Goal: Task Accomplishment & Management: Complete application form

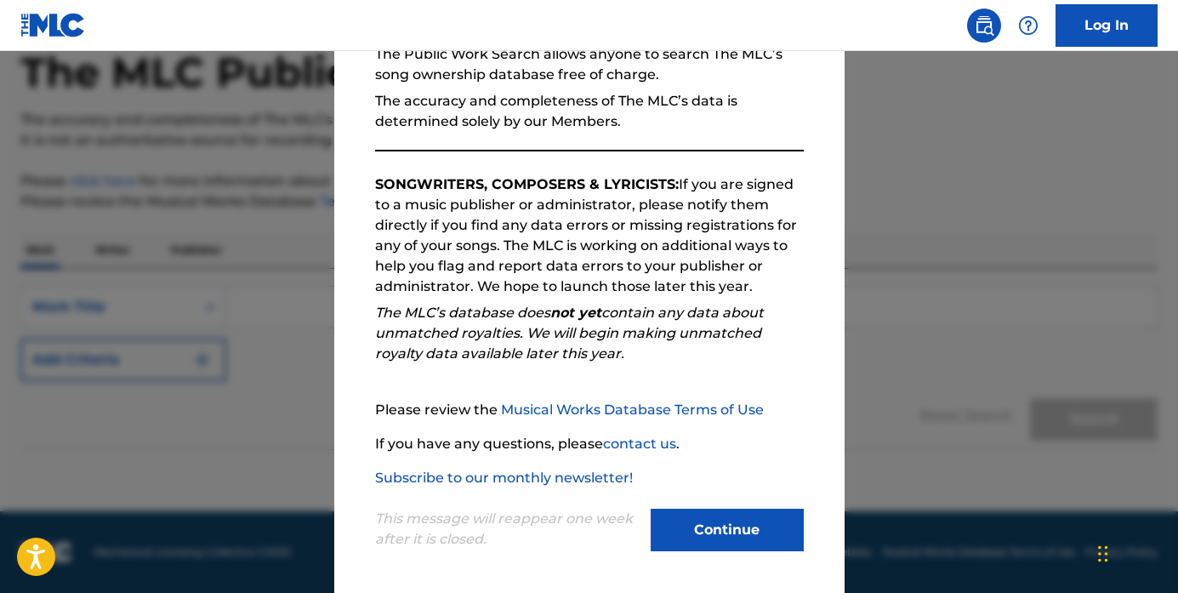
scroll to position [185, 0]
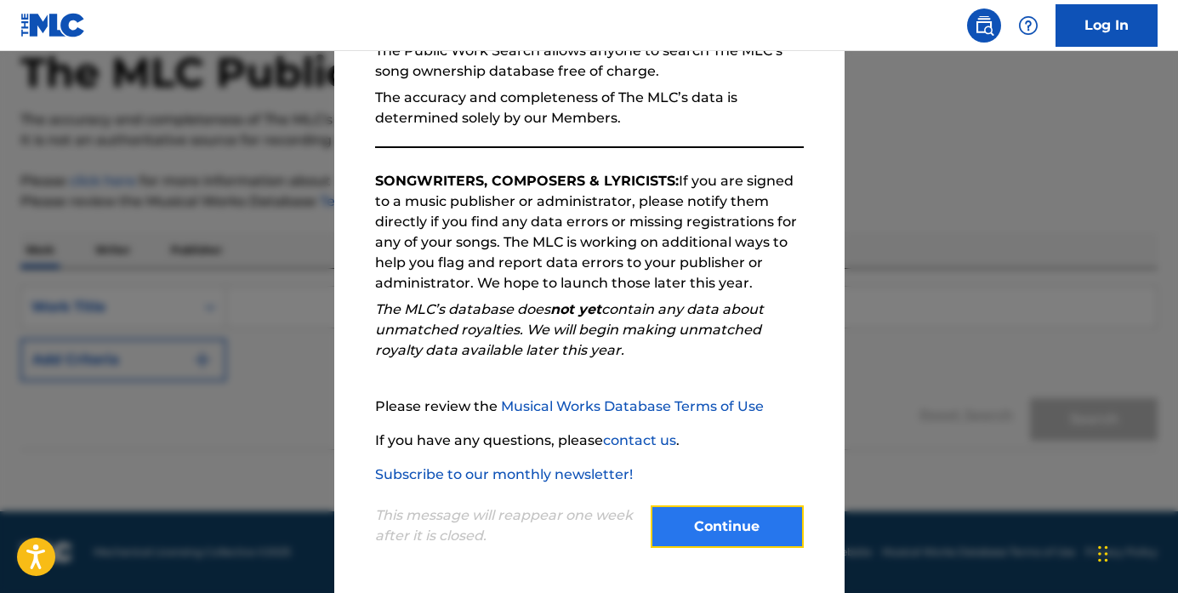
click at [696, 530] on button "Continue" at bounding box center [727, 526] width 153 height 43
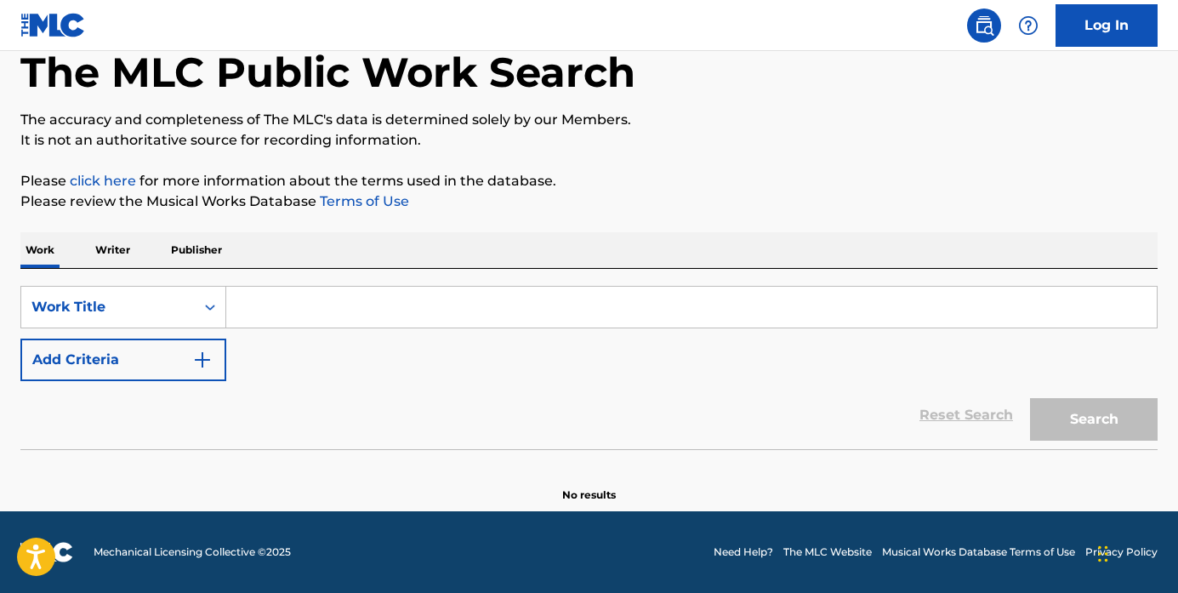
click at [214, 259] on p "Publisher" at bounding box center [196, 250] width 61 height 36
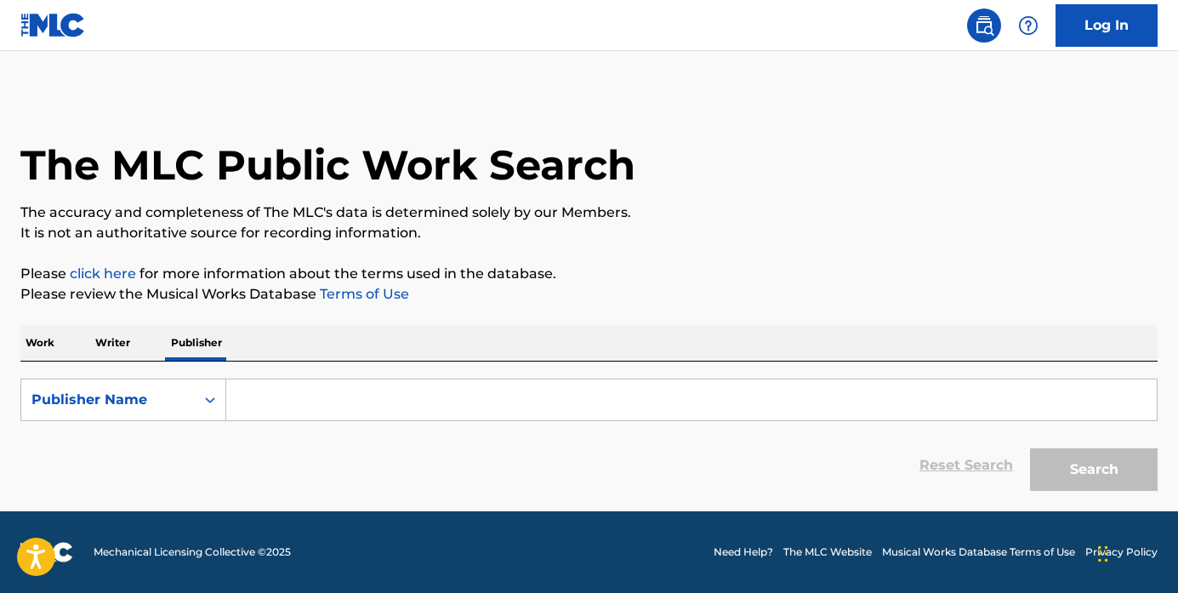
click at [265, 398] on input "Search Form" at bounding box center [691, 399] width 931 height 41
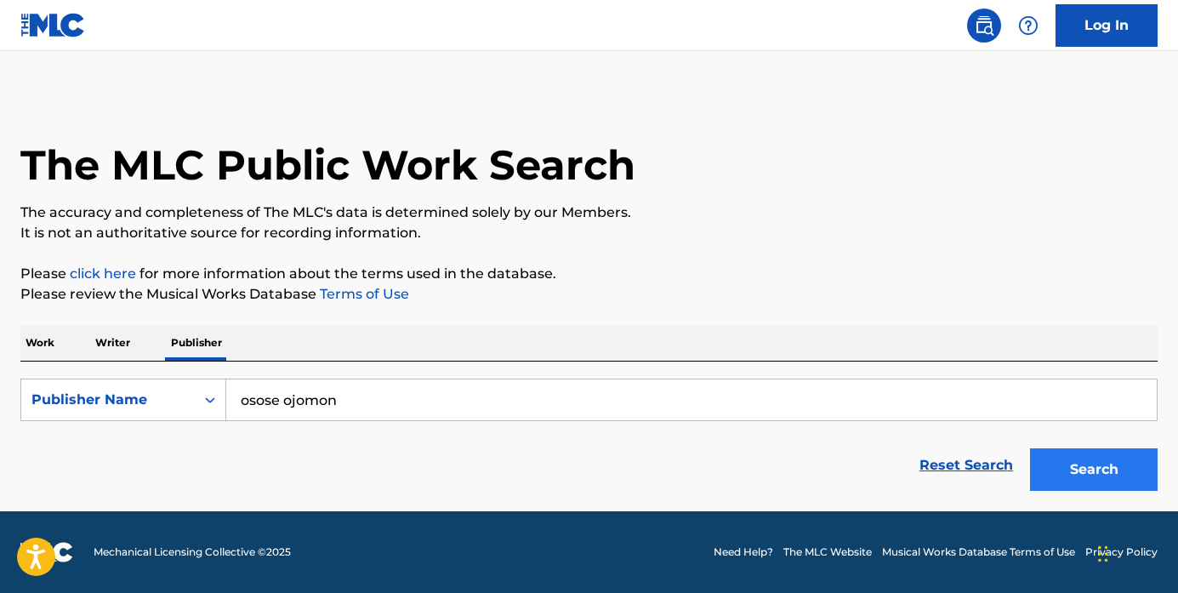
type input "osose ojomon"
click at [1082, 489] on button "Search" at bounding box center [1094, 469] width 128 height 43
click at [1082, 470] on button "Search" at bounding box center [1094, 469] width 128 height 43
click at [105, 343] on p "Writer" at bounding box center [112, 343] width 45 height 36
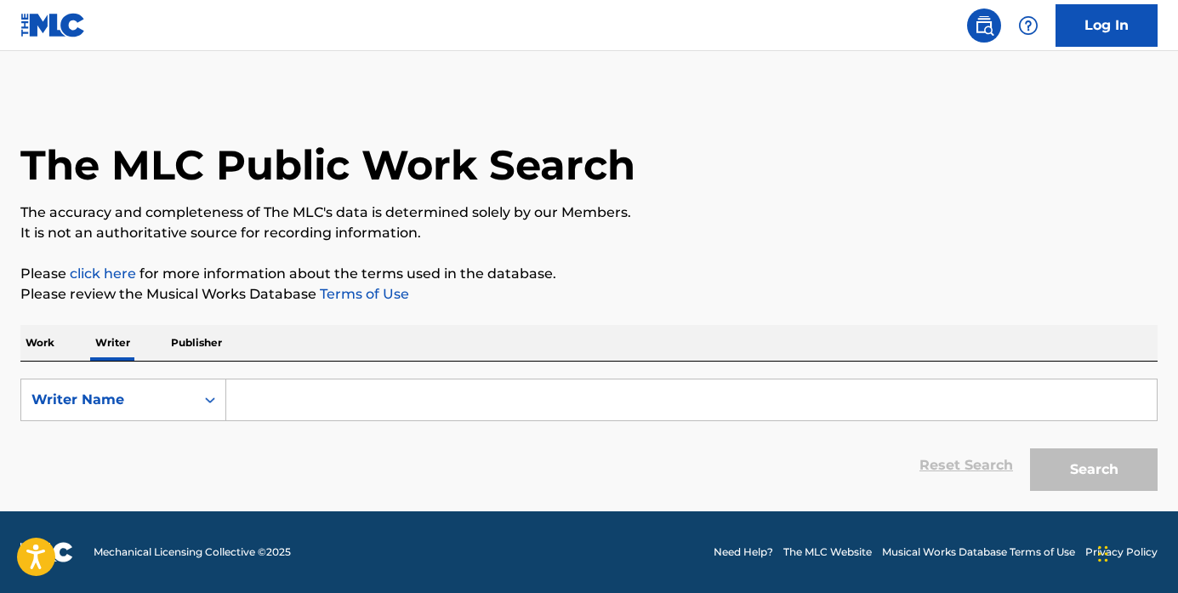
click at [259, 396] on input "Search Form" at bounding box center [691, 399] width 931 height 41
type input "osose ojomon"
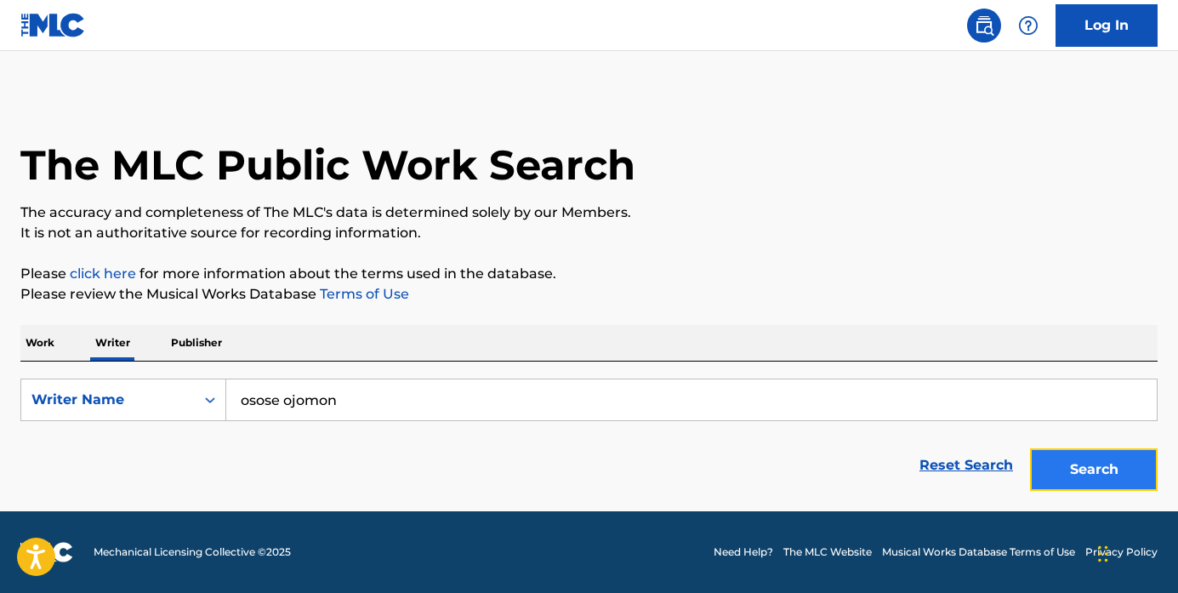
click at [1067, 466] on button "Search" at bounding box center [1094, 469] width 128 height 43
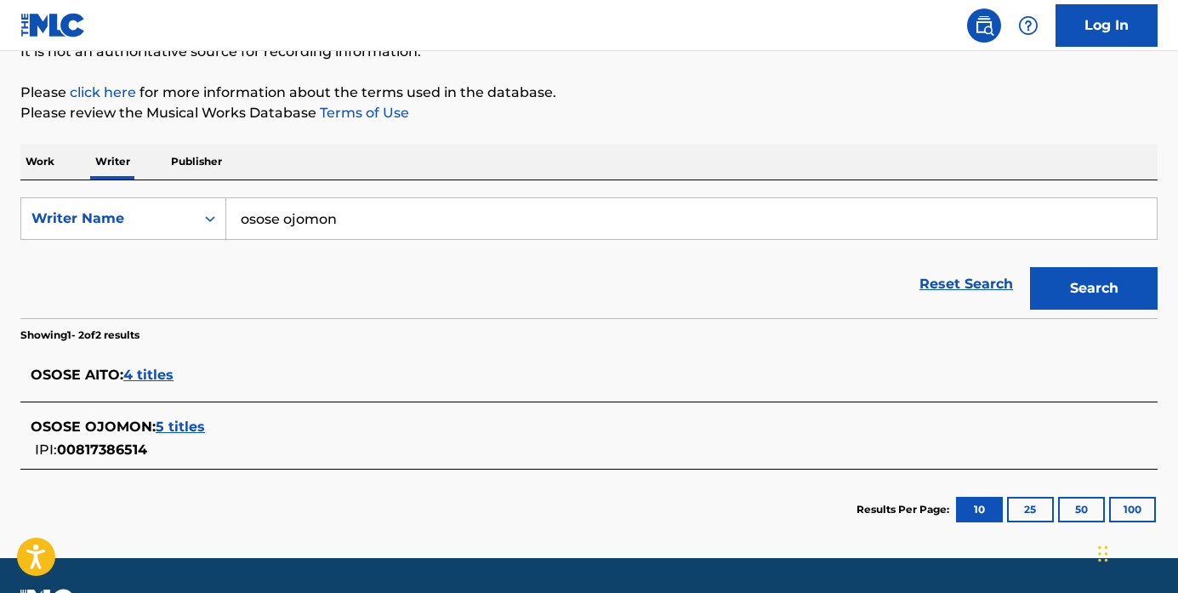
scroll to position [182, 0]
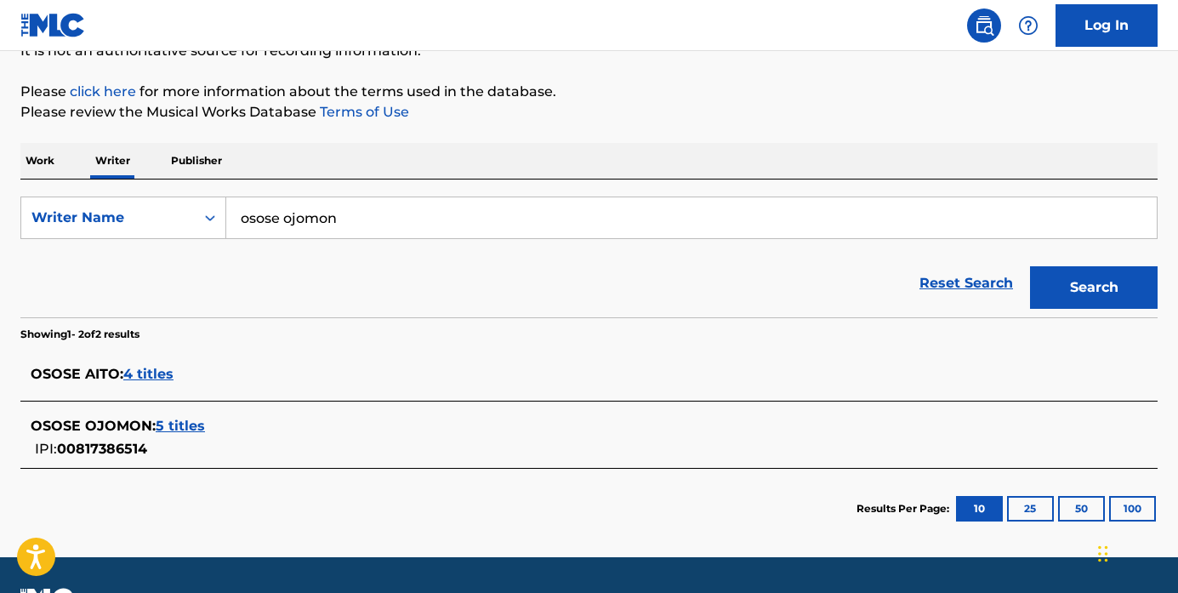
click at [175, 428] on span "5 titles" at bounding box center [180, 426] width 49 height 16
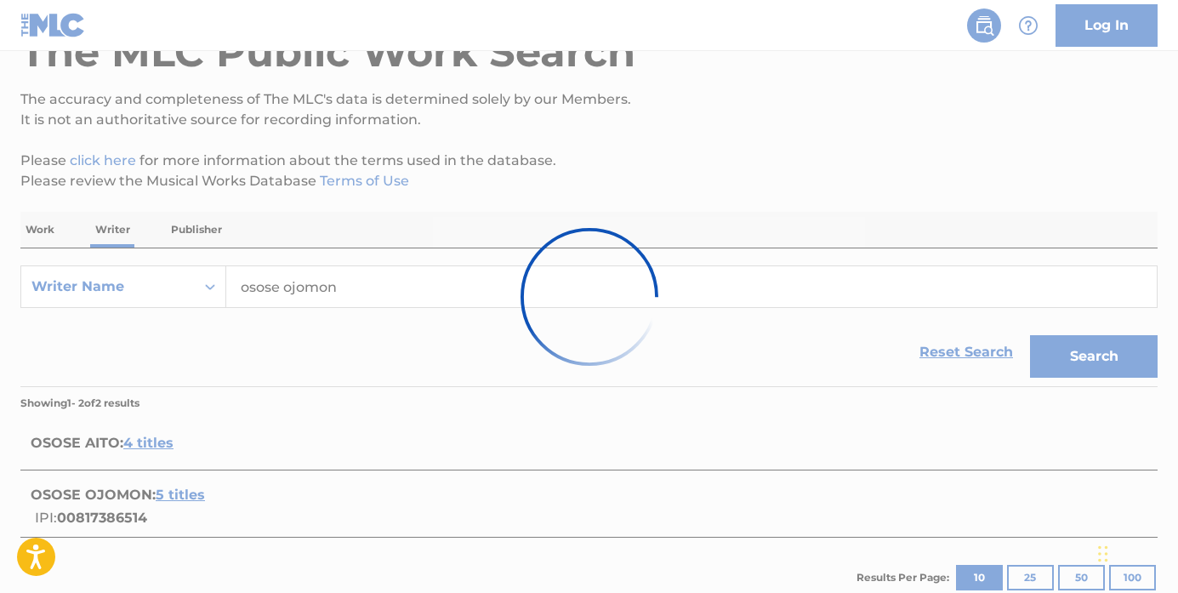
scroll to position [227, 0]
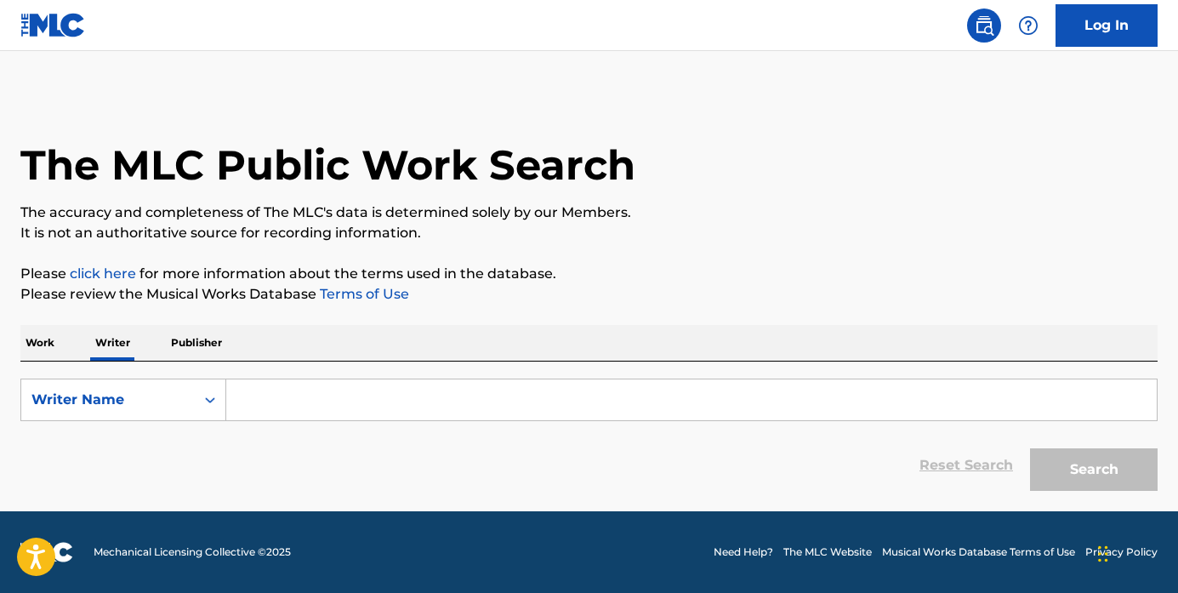
click at [248, 404] on input "Search Form" at bounding box center [691, 399] width 931 height 41
type input "osose ojomon"
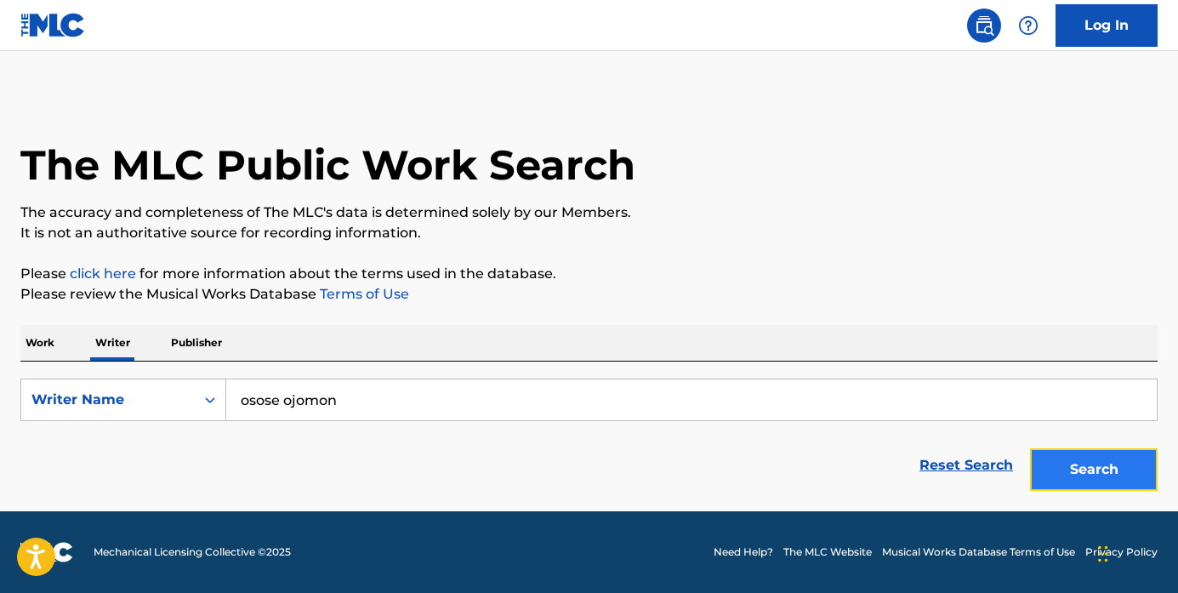
click at [1084, 458] on button "Search" at bounding box center [1094, 469] width 128 height 43
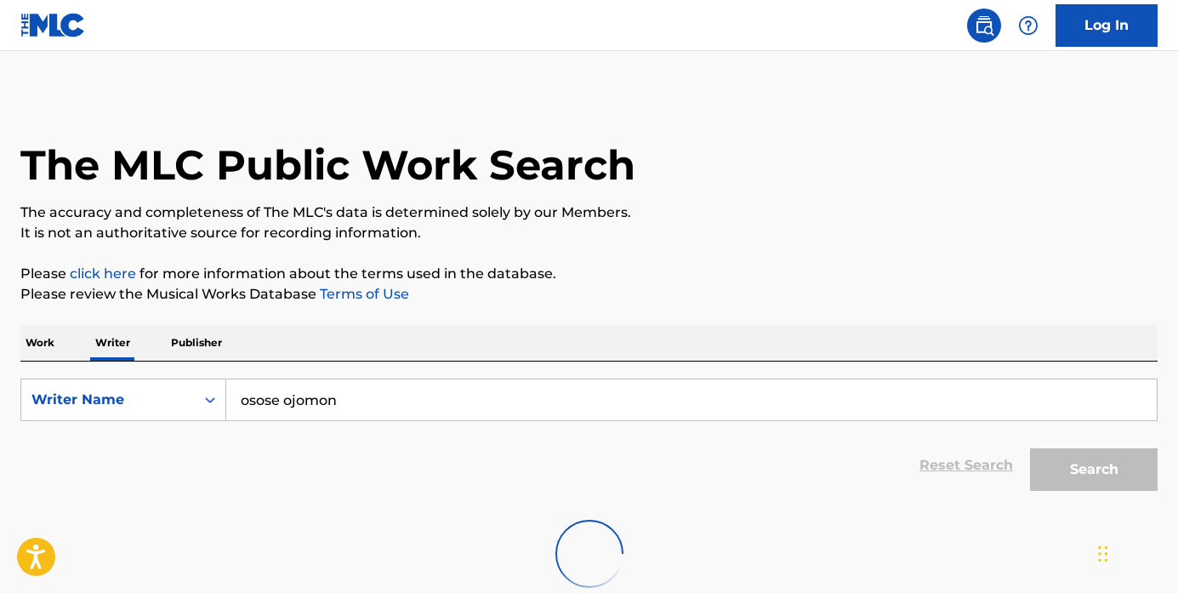
scroll to position [105, 0]
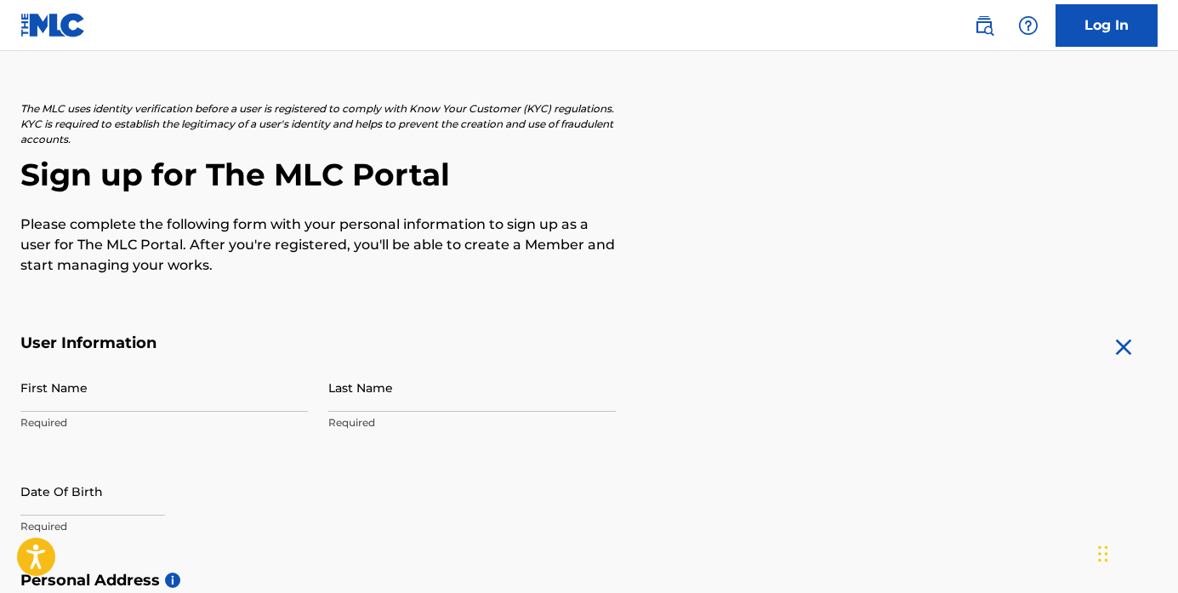
scroll to position [73, 0]
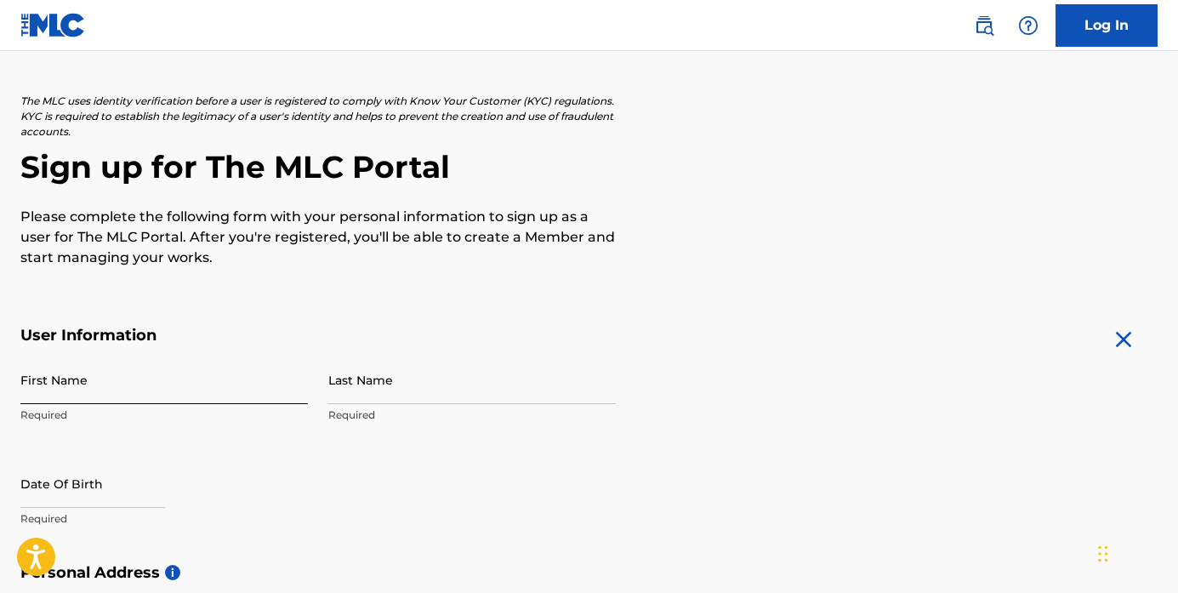
click at [168, 375] on input "First Name" at bounding box center [164, 380] width 288 height 48
type input "Osose"
click at [361, 362] on input "Last Name" at bounding box center [472, 380] width 288 height 48
type input "Ojomon"
select select "8"
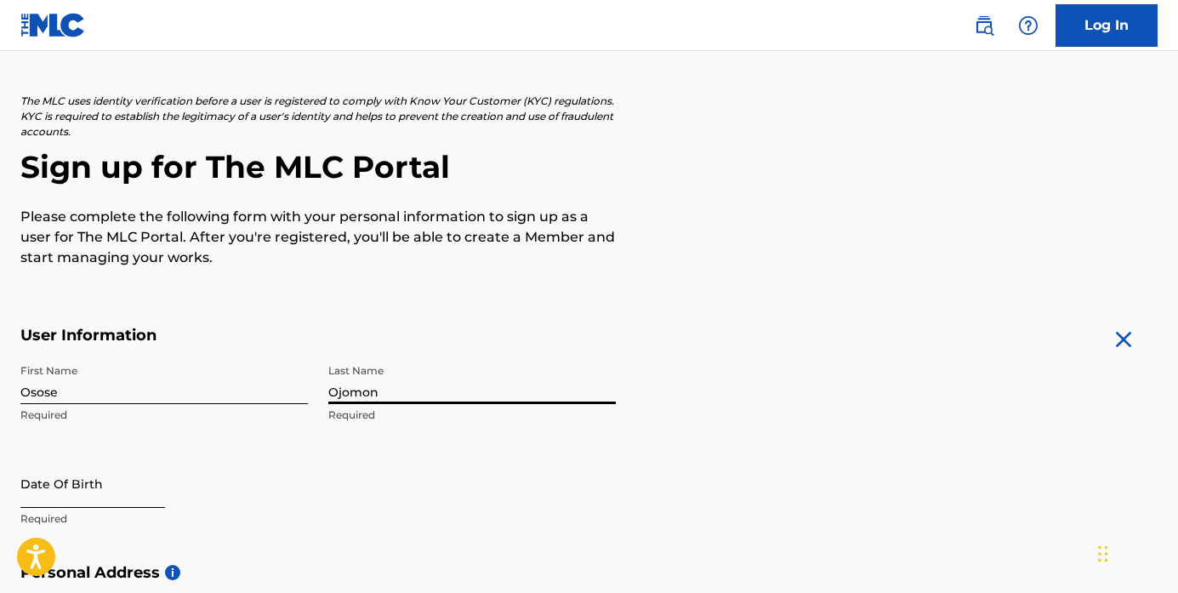
select select "2025"
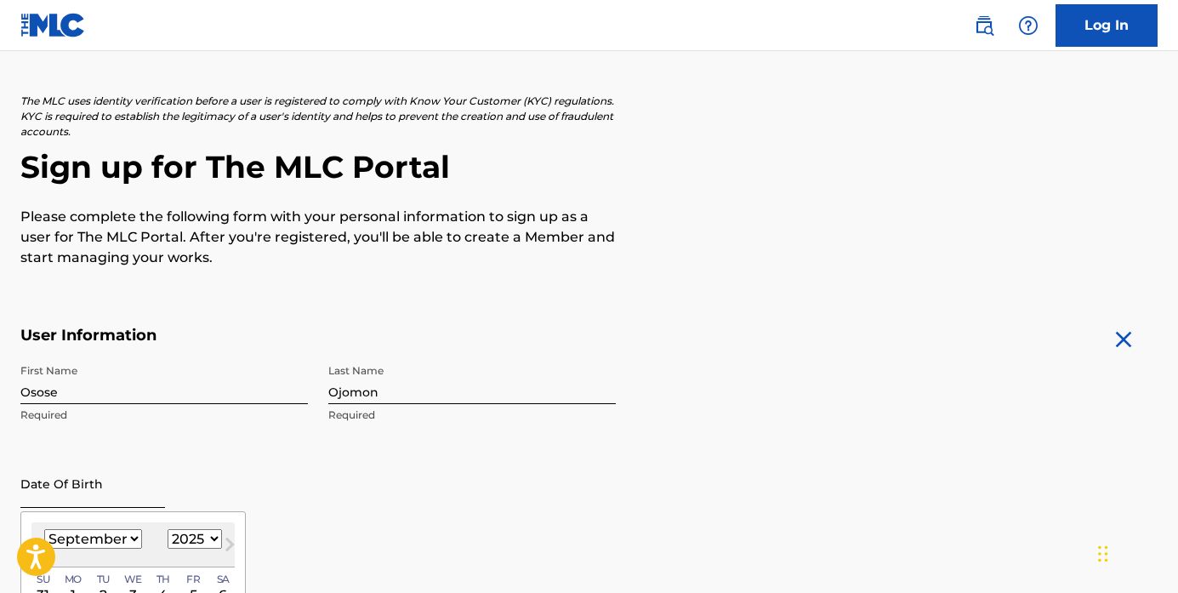
click at [104, 480] on input "text" at bounding box center [92, 483] width 145 height 48
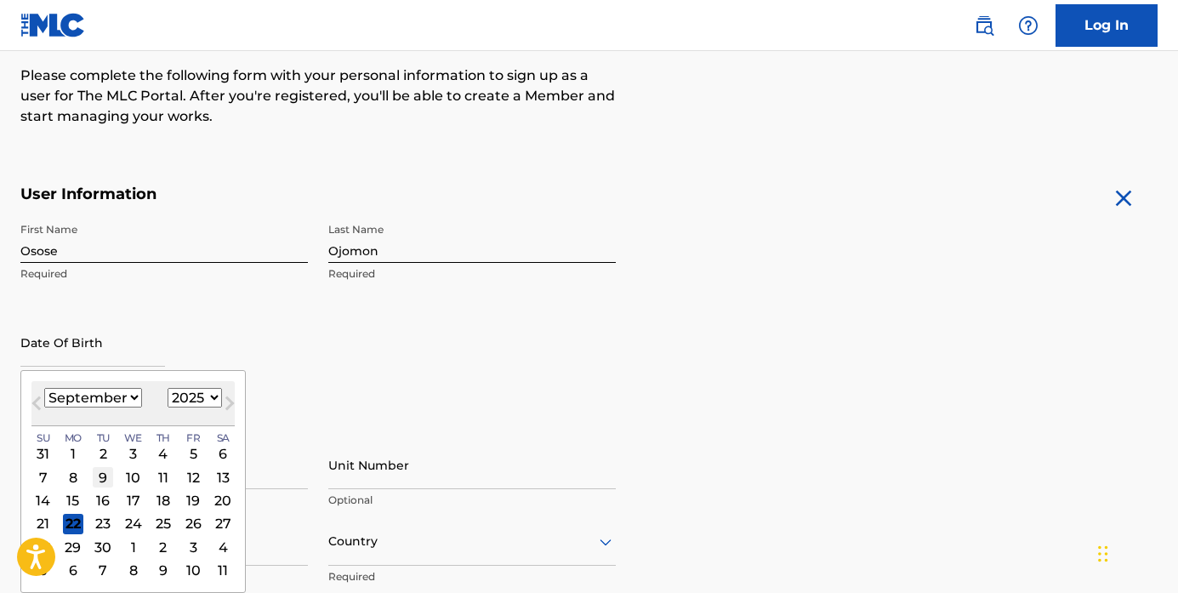
scroll to position [226, 0]
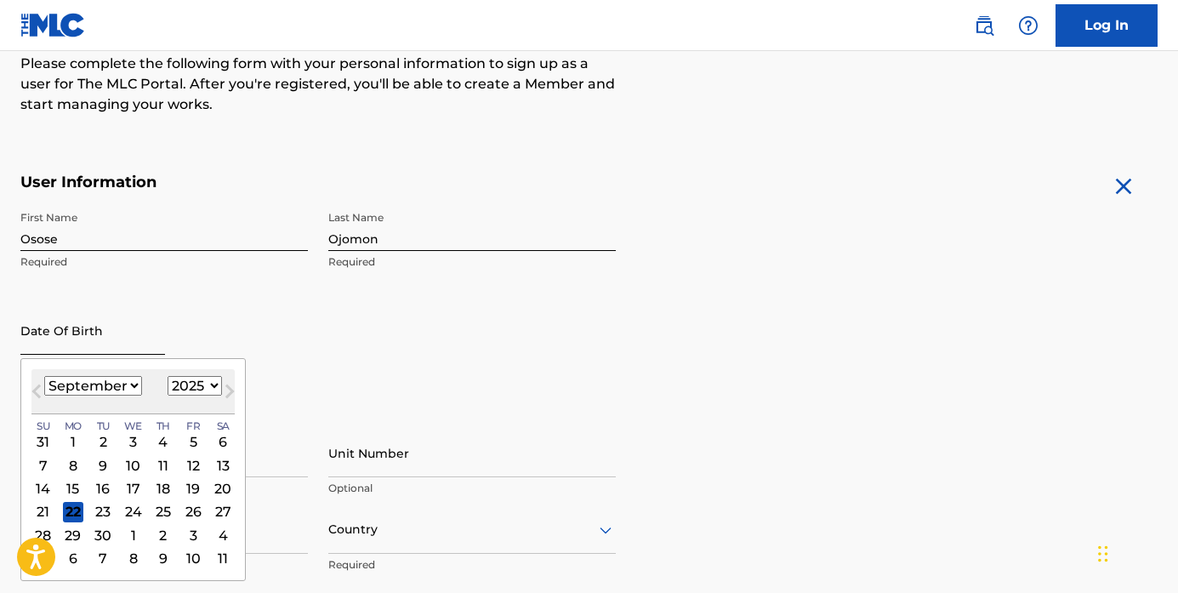
click at [83, 338] on input "text" at bounding box center [92, 330] width 145 height 48
type input "[DATE]"
select select "10"
select select "1996"
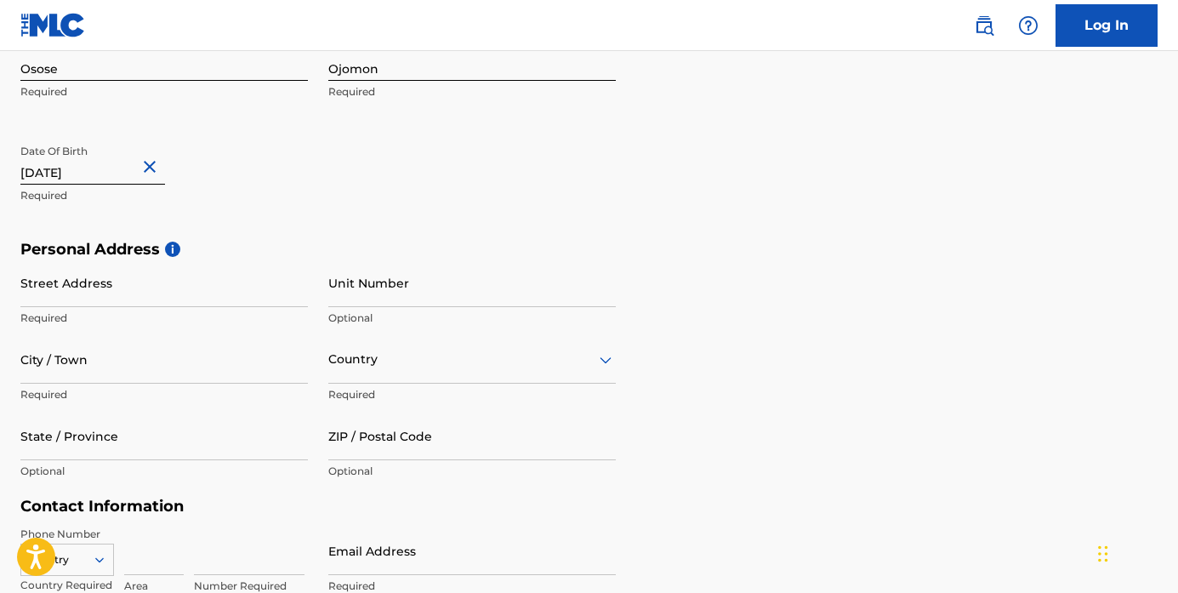
scroll to position [399, 0]
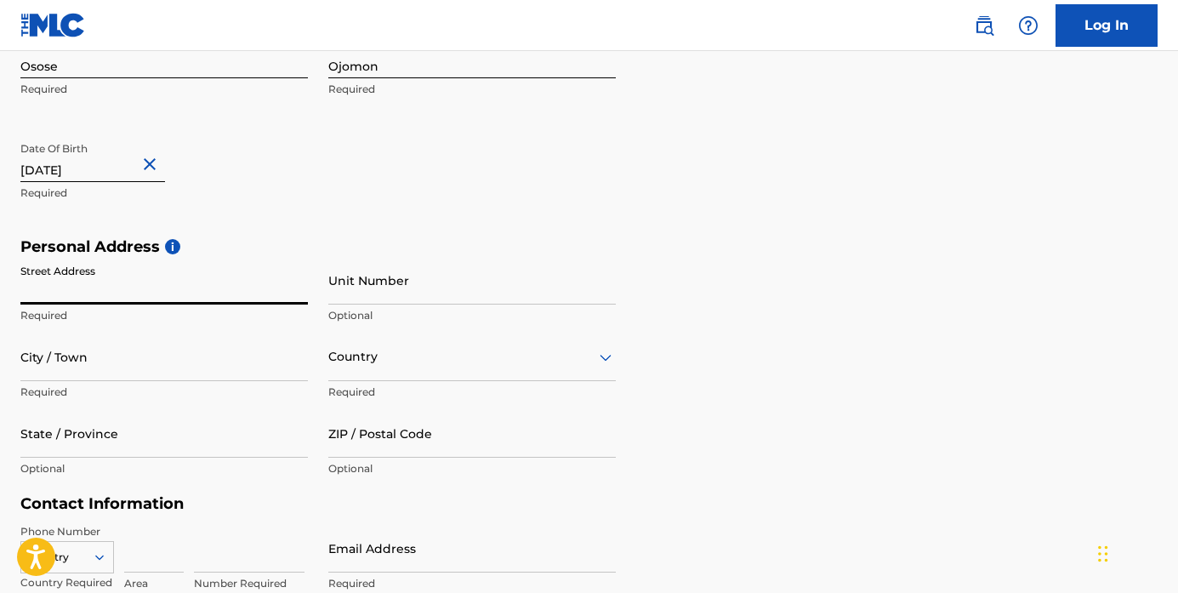
click at [121, 286] on input "Street Address" at bounding box center [164, 280] width 288 height 48
type input "11466 [PERSON_NAME]"
click at [103, 370] on input "City / Town" at bounding box center [164, 357] width 288 height 48
type input "Beaumont"
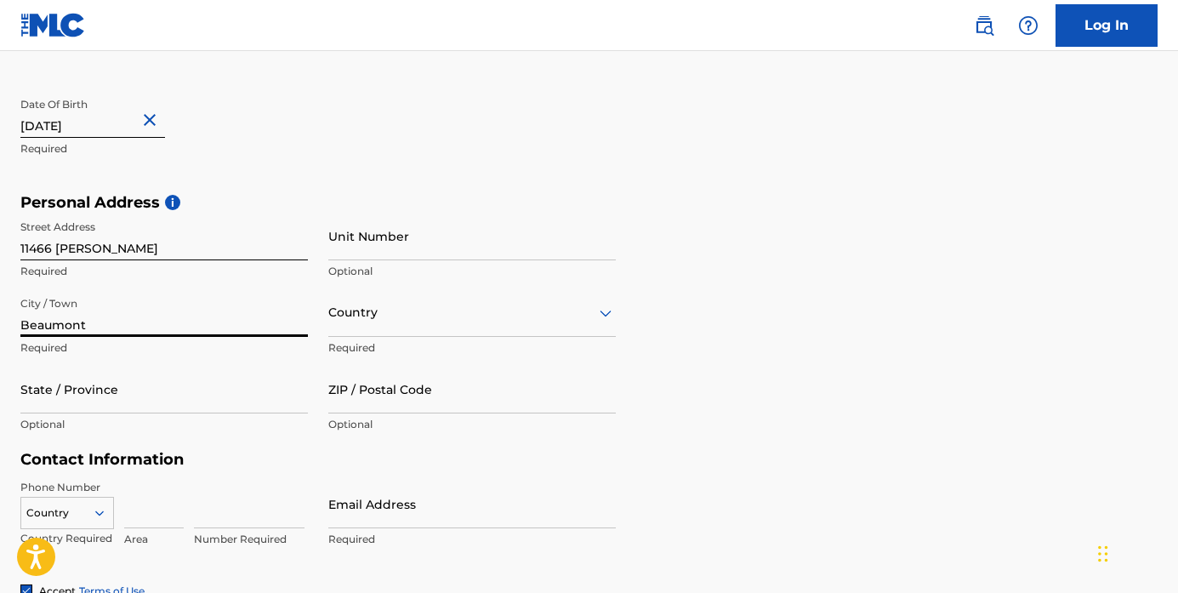
click at [342, 337] on div "Country" at bounding box center [472, 312] width 288 height 48
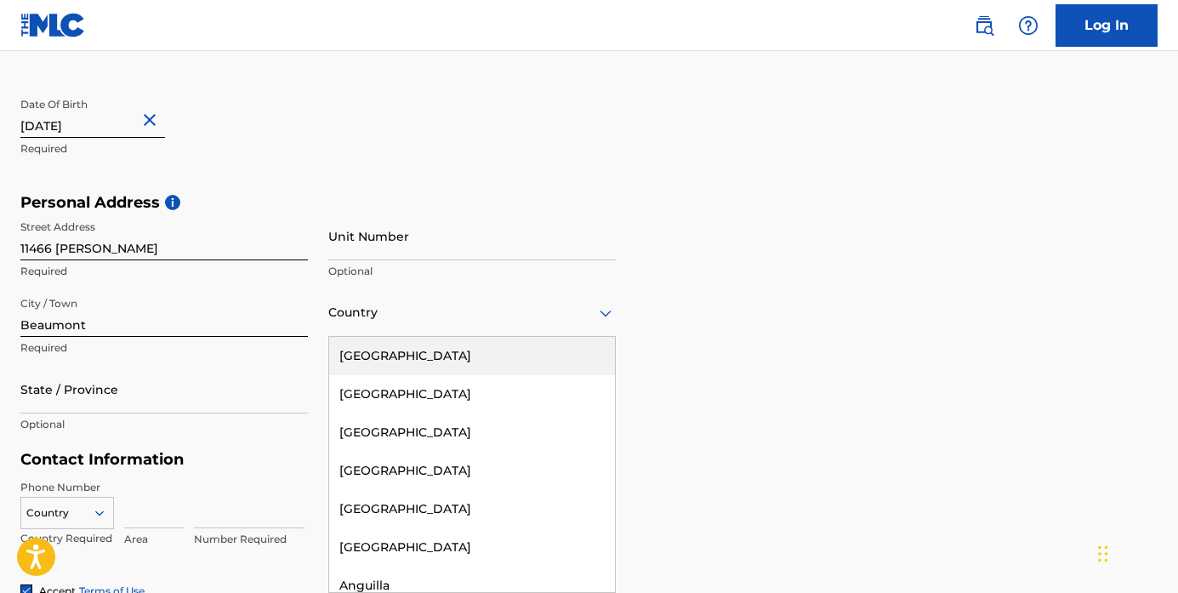
click at [379, 361] on div "[GEOGRAPHIC_DATA]" at bounding box center [472, 356] width 286 height 38
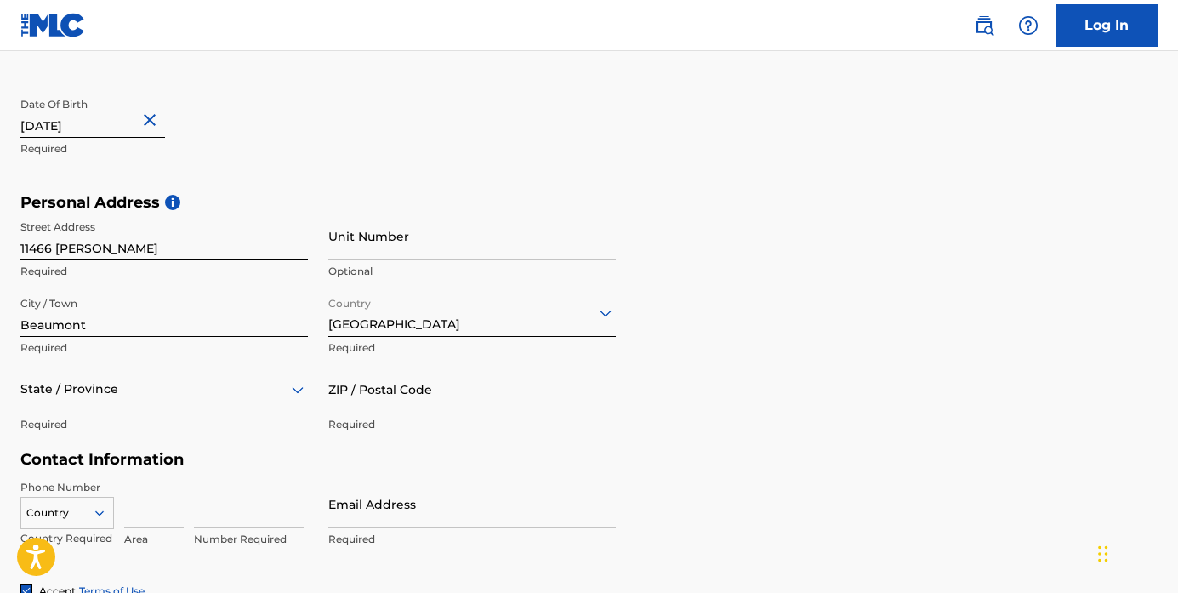
click at [174, 399] on div "State / Province" at bounding box center [164, 389] width 288 height 48
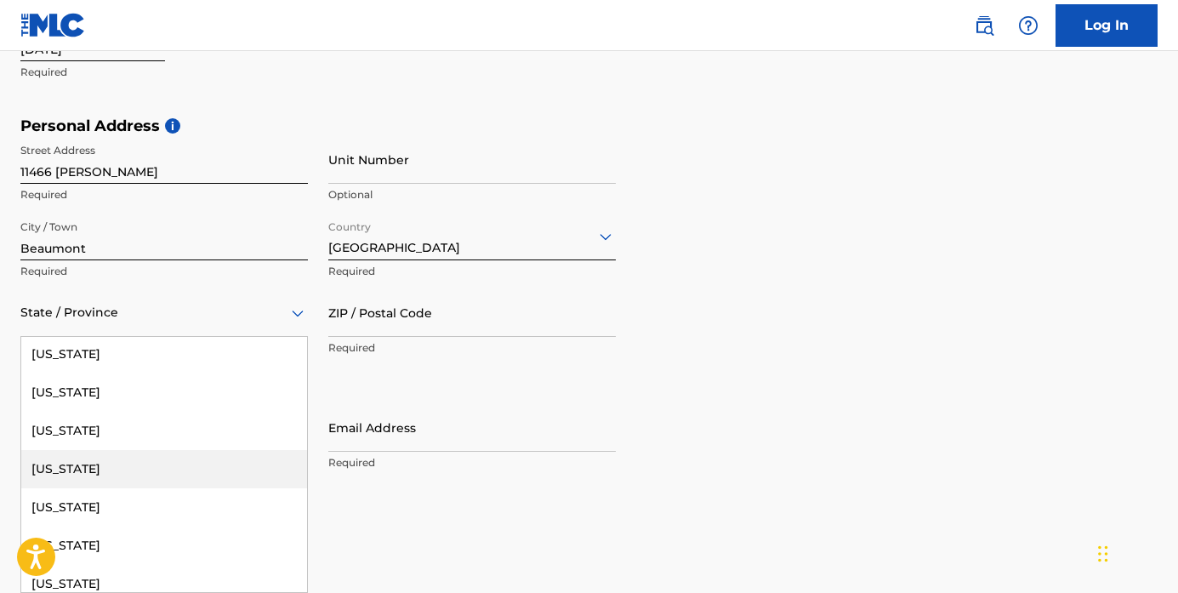
scroll to position [236, 0]
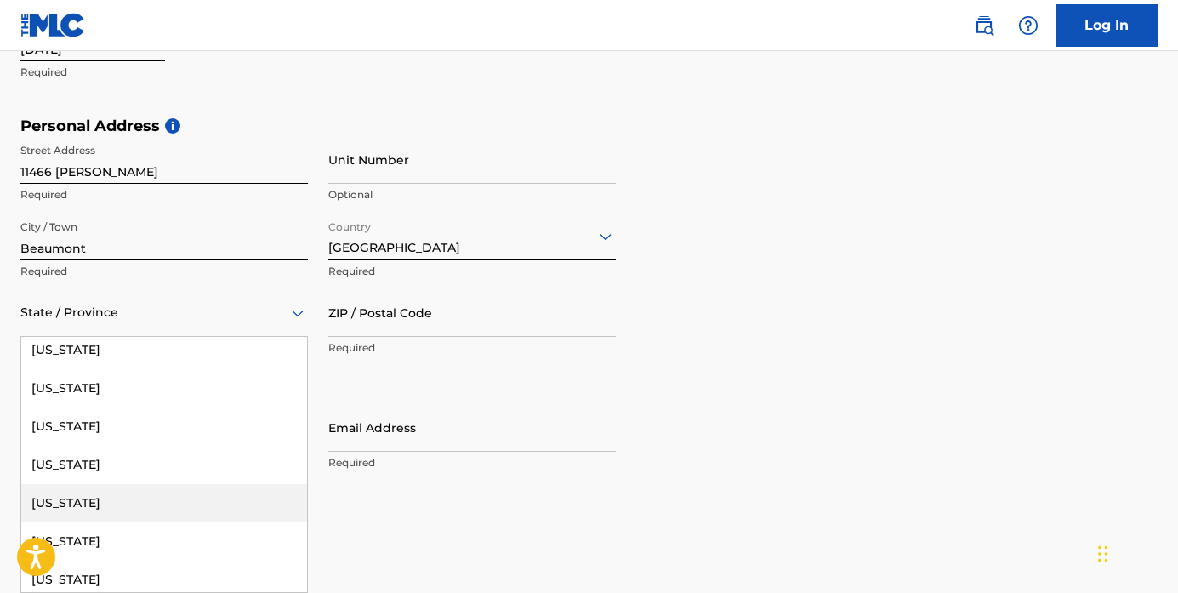
click at [110, 498] on div "[US_STATE]" at bounding box center [164, 503] width 286 height 38
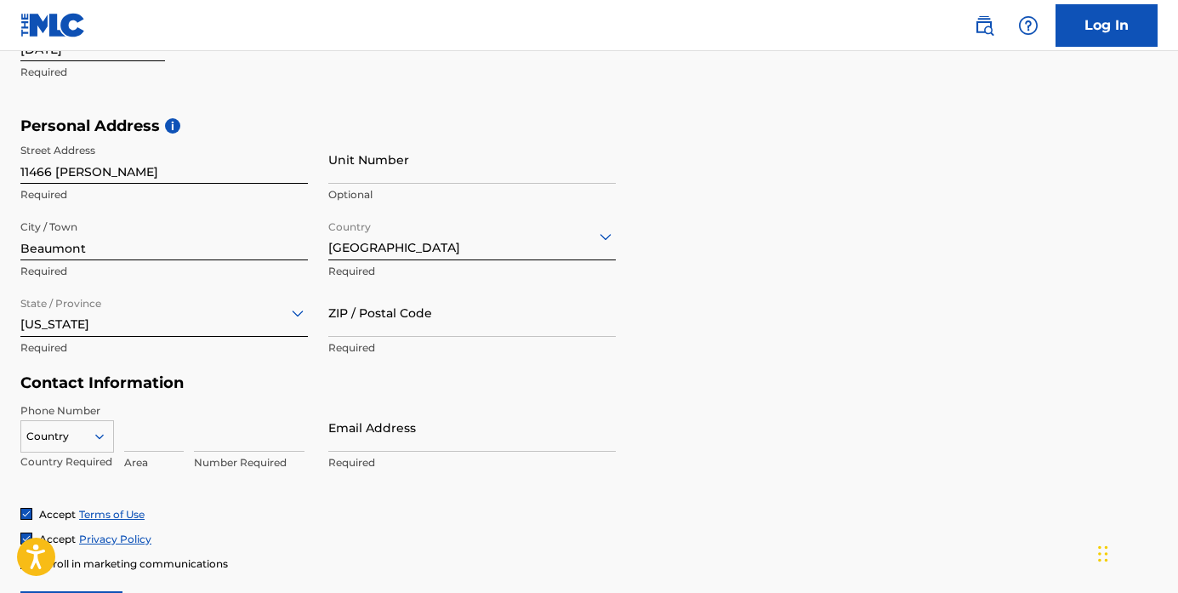
click at [412, 286] on div "Country [GEOGRAPHIC_DATA] Required" at bounding box center [472, 250] width 288 height 77
click at [401, 311] on input "ZIP / Postal Code" at bounding box center [472, 312] width 288 height 48
type input "92223"
click at [202, 328] on div "[US_STATE]" at bounding box center [164, 313] width 288 height 42
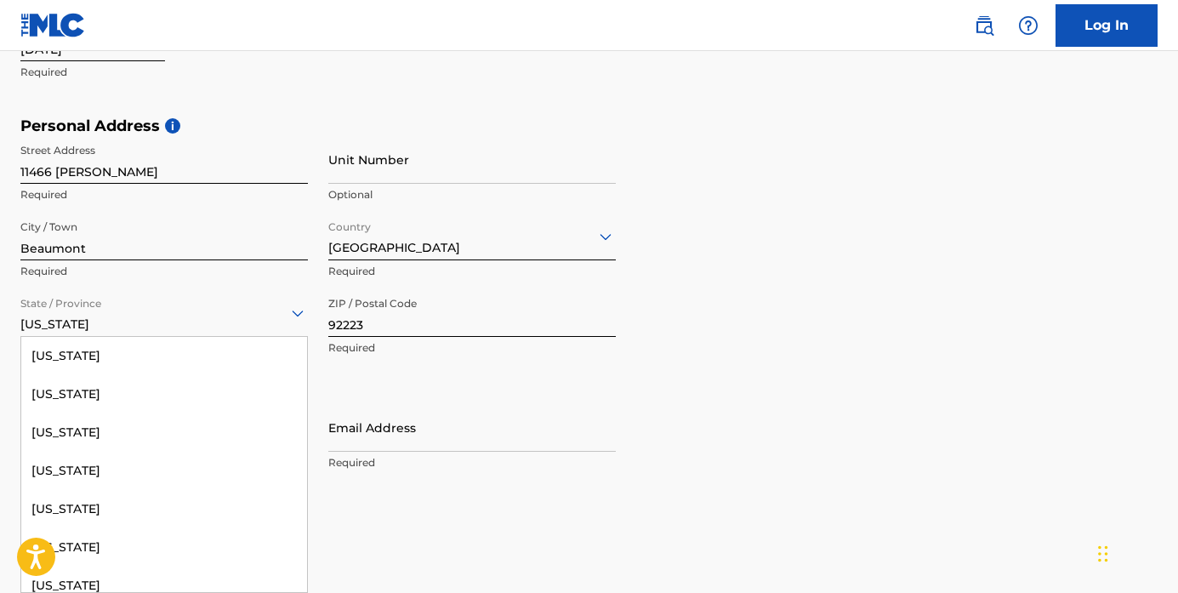
scroll to position [179, 0]
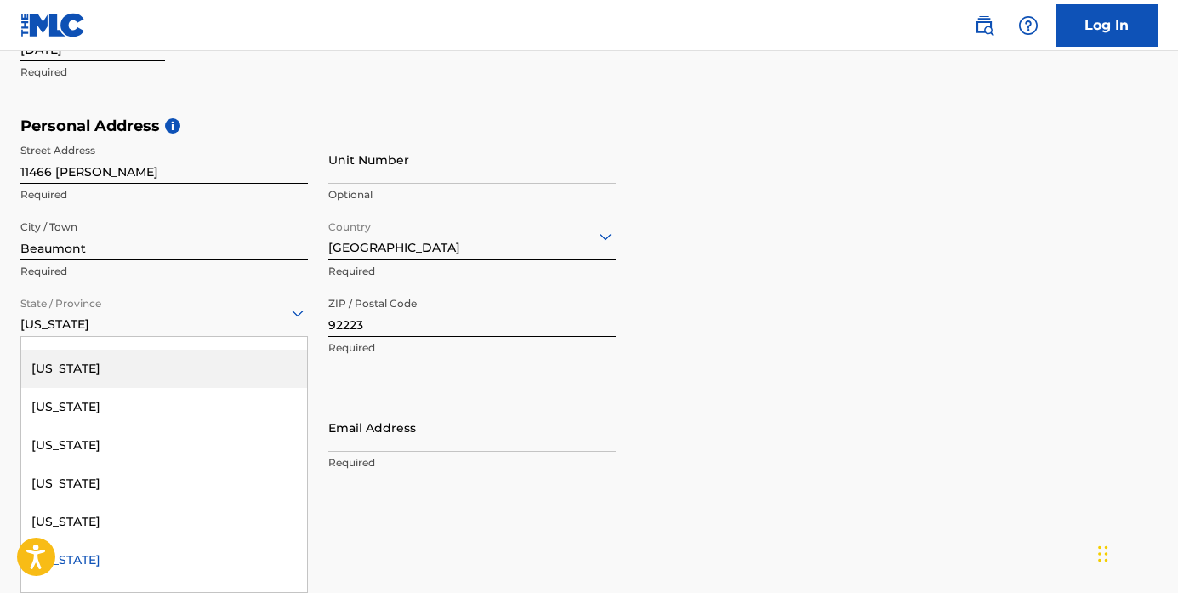
click at [131, 373] on div "[US_STATE]" at bounding box center [164, 369] width 286 height 38
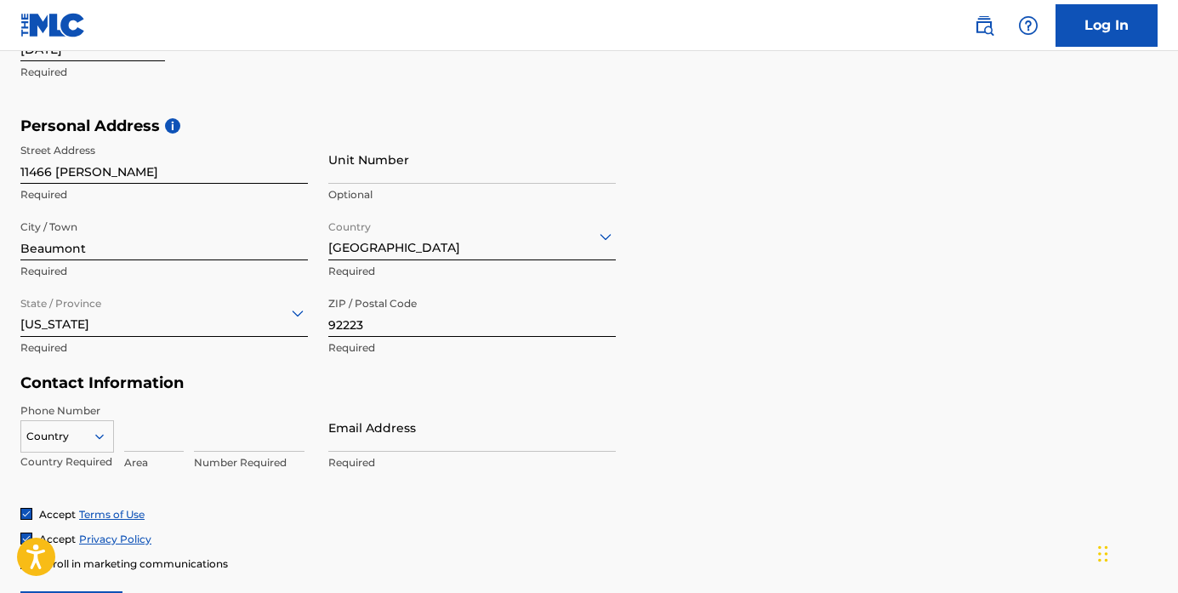
scroll to position [628, 0]
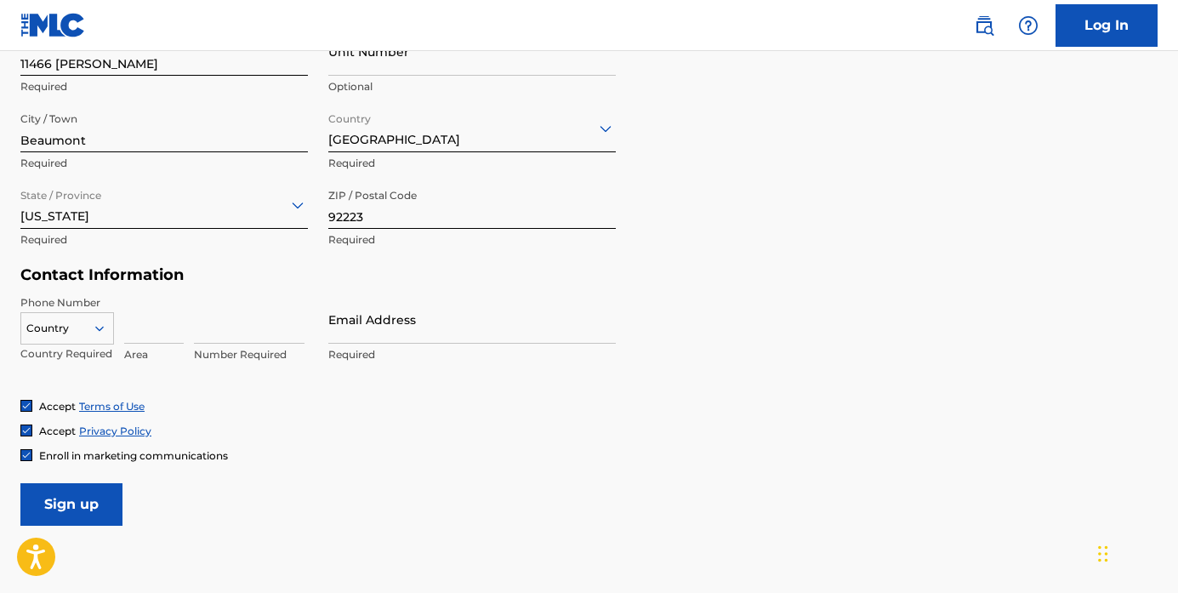
click at [109, 338] on div "Country" at bounding box center [67, 325] width 94 height 26
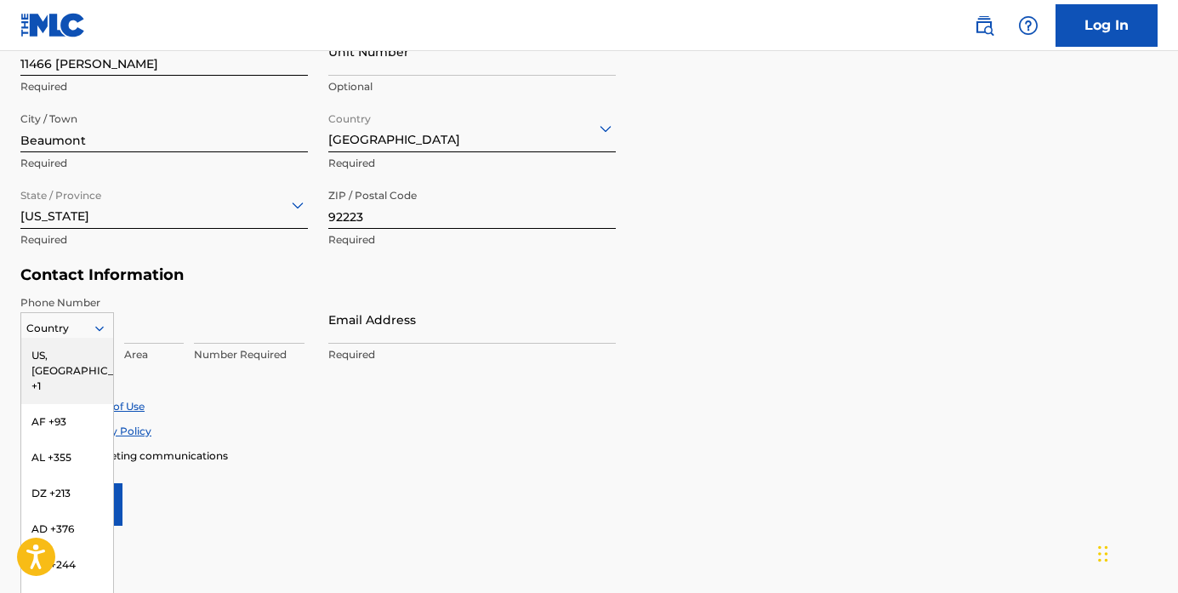
click at [89, 349] on div "US, [GEOGRAPHIC_DATA] +1" at bounding box center [67, 371] width 92 height 66
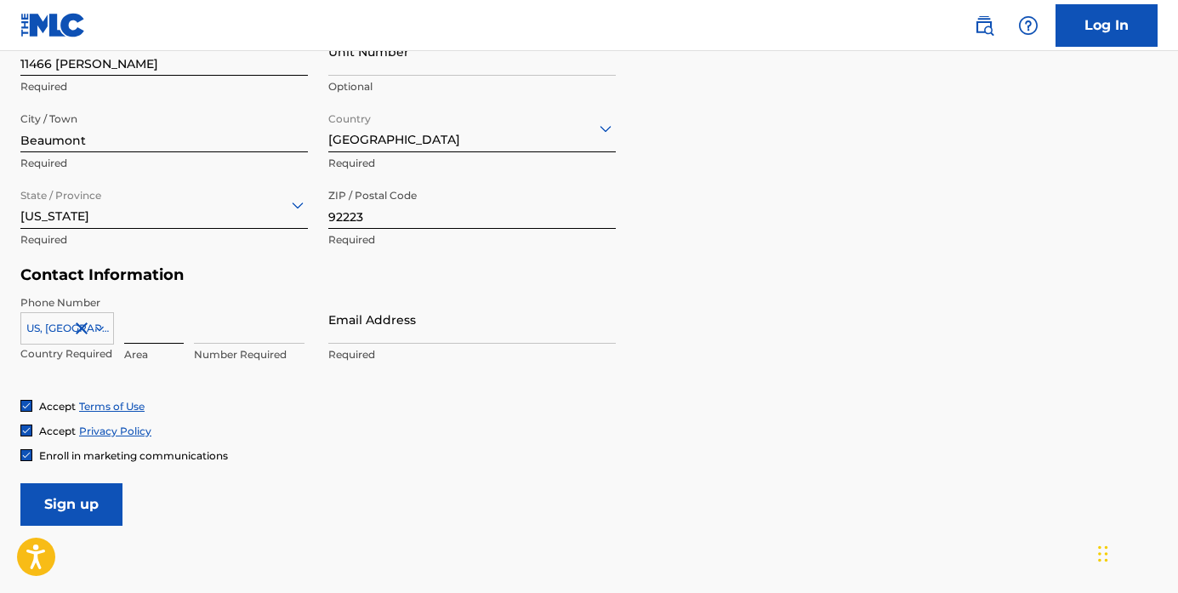
click at [157, 332] on input at bounding box center [154, 319] width 60 height 48
type input "305"
click at [233, 333] on input at bounding box center [249, 319] width 111 height 48
type input "4313414"
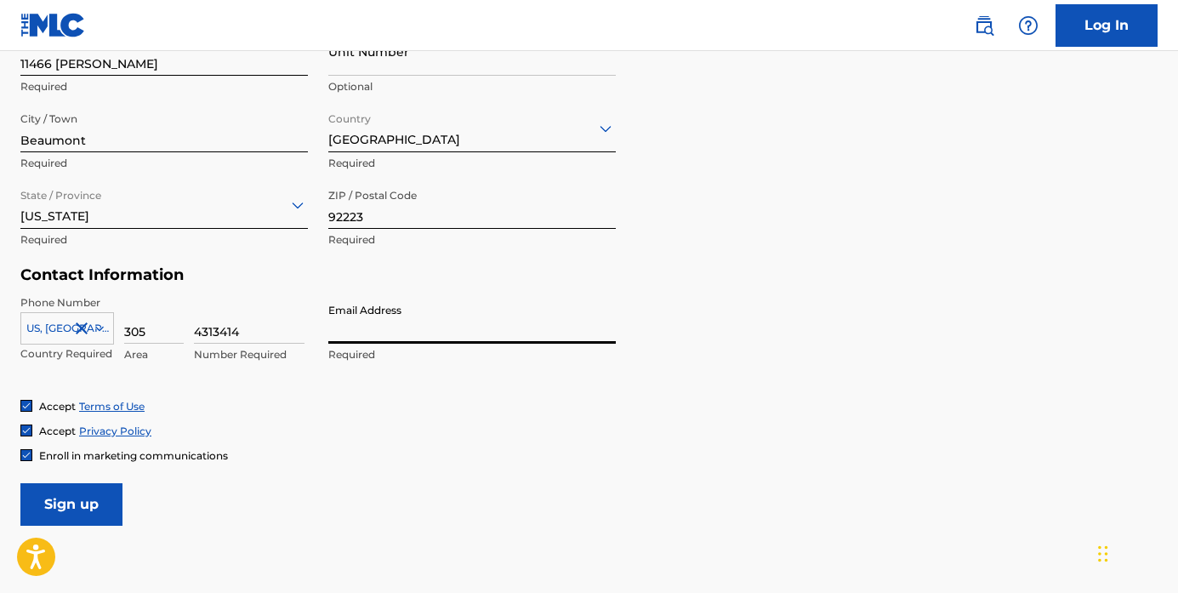
click at [353, 338] on input "Email Address" at bounding box center [472, 319] width 288 height 48
type input "[EMAIL_ADDRESS][DOMAIN_NAME]"
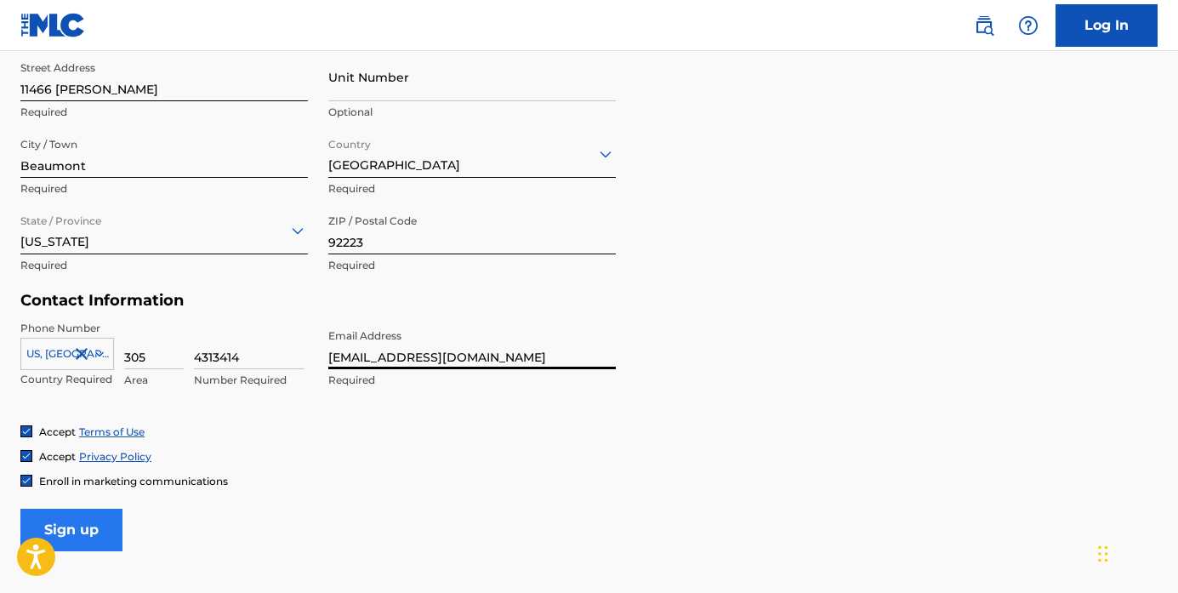
scroll to position [605, 0]
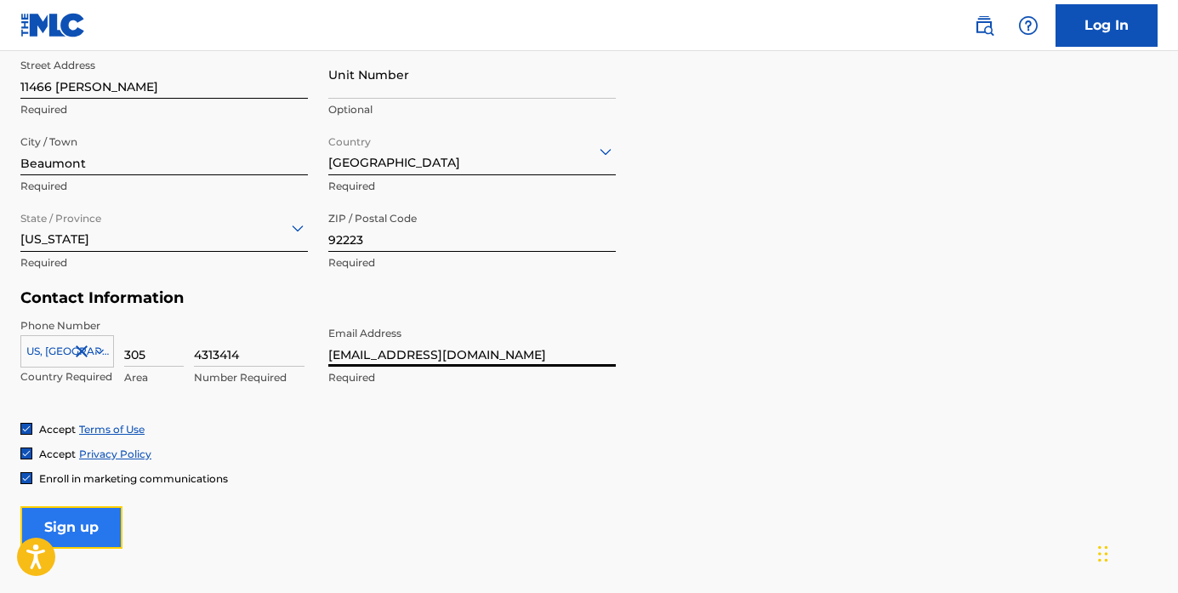
click at [89, 528] on input "Sign up" at bounding box center [71, 527] width 102 height 43
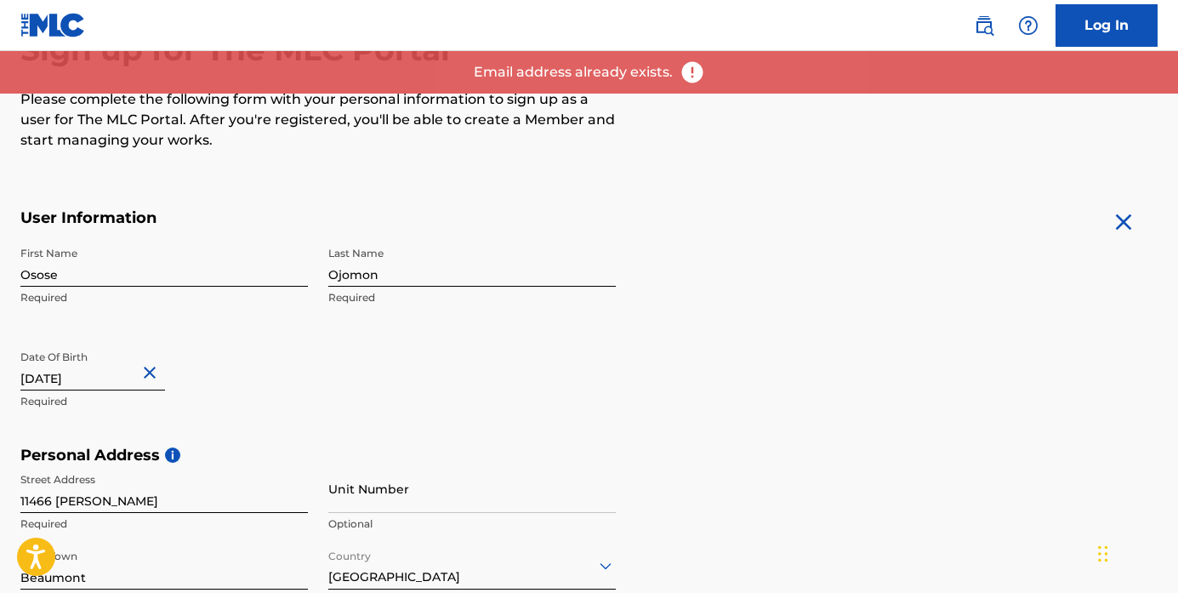
scroll to position [170, 0]
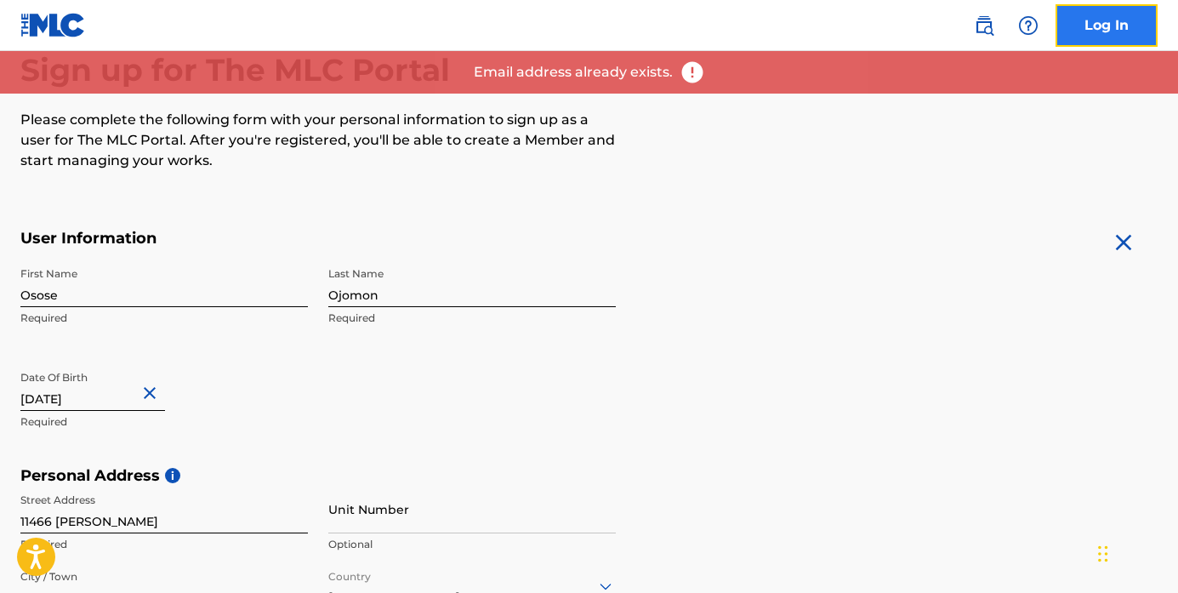
click at [1115, 20] on link "Log In" at bounding box center [1107, 25] width 102 height 43
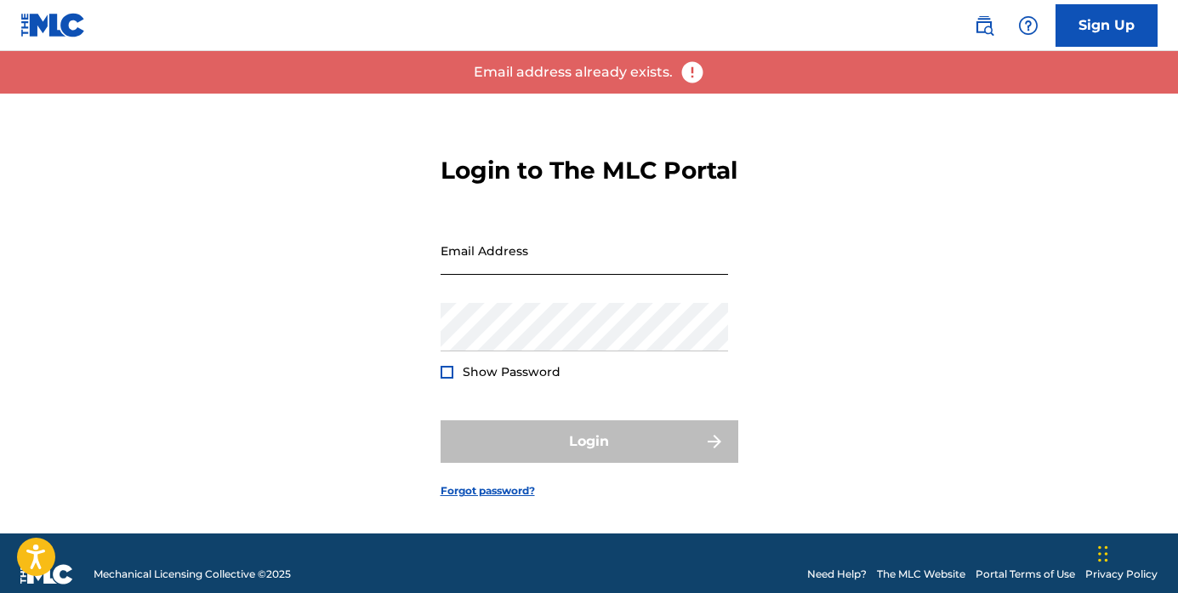
click at [461, 275] on input "Email Address" at bounding box center [585, 250] width 288 height 48
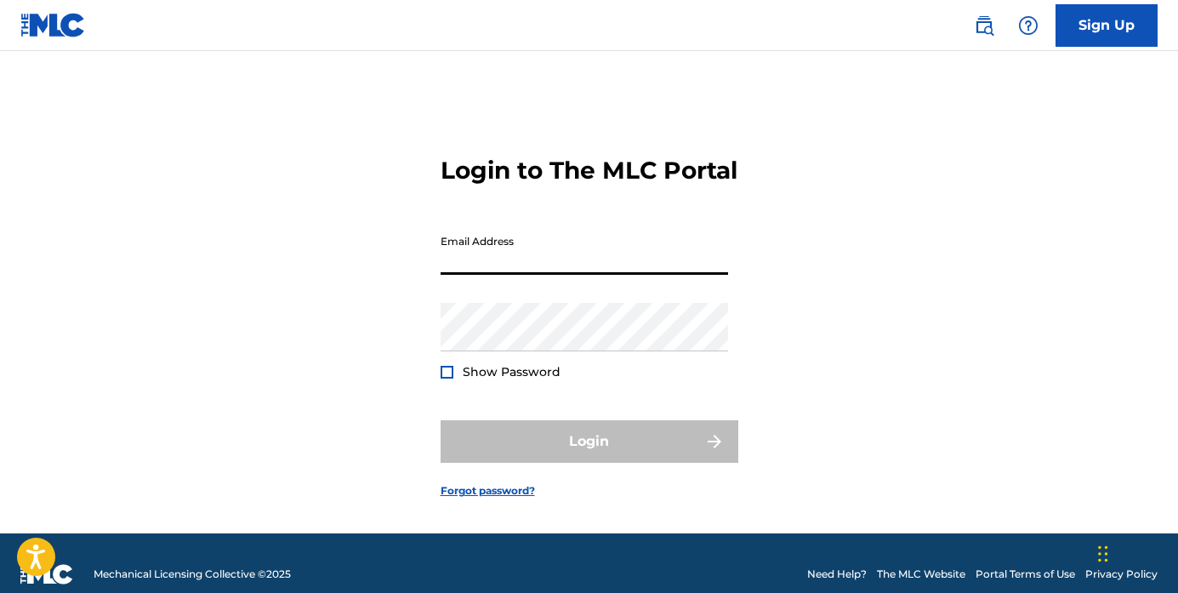
type input "[EMAIL_ADDRESS][DOMAIN_NAME]"
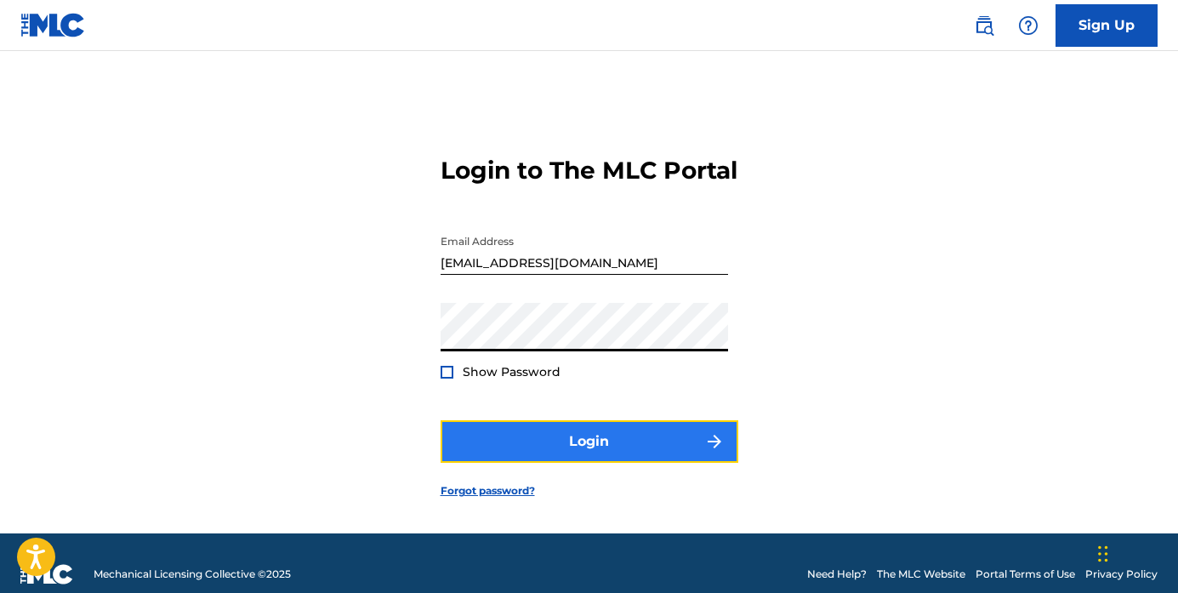
click at [556, 443] on button "Login" at bounding box center [590, 441] width 298 height 43
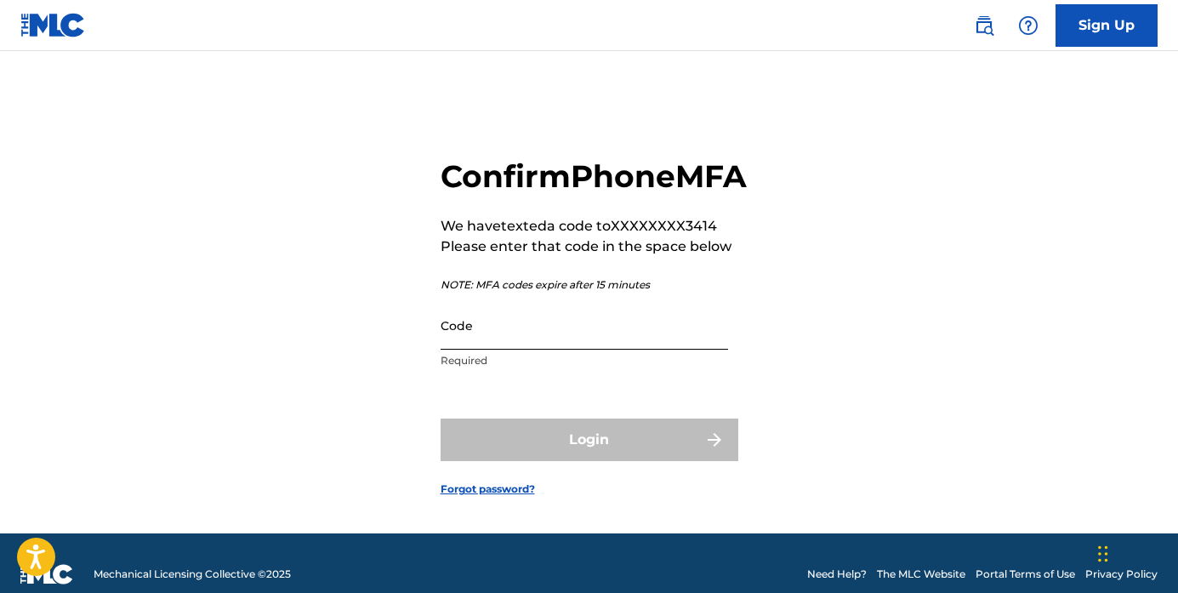
click at [567, 350] on input "Code" at bounding box center [585, 325] width 288 height 48
type input "0"
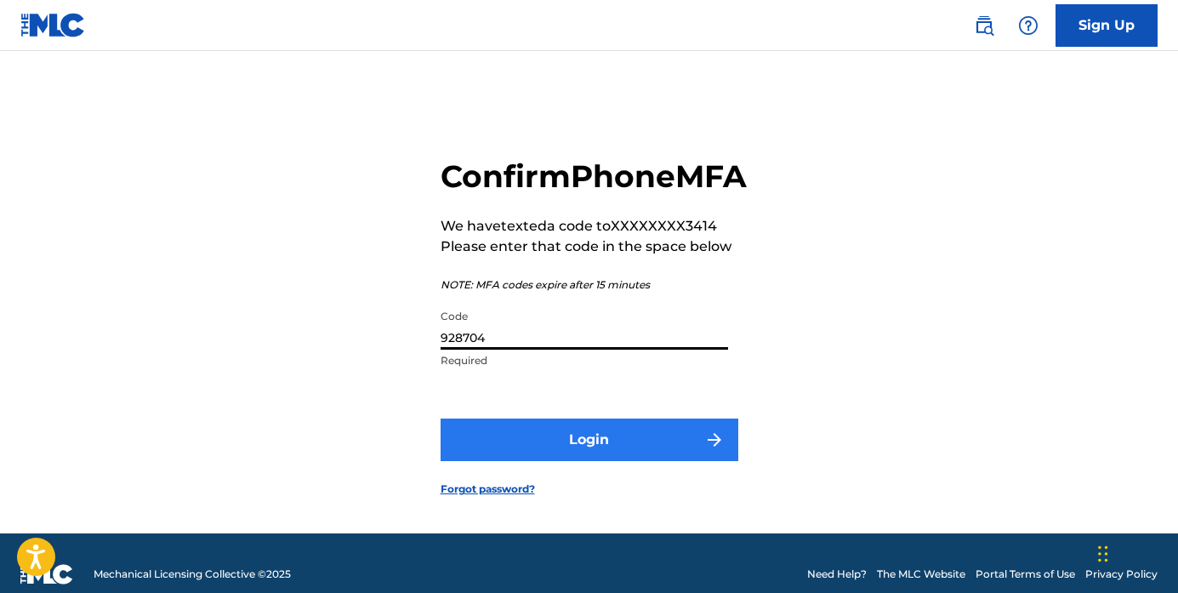
type input "928704"
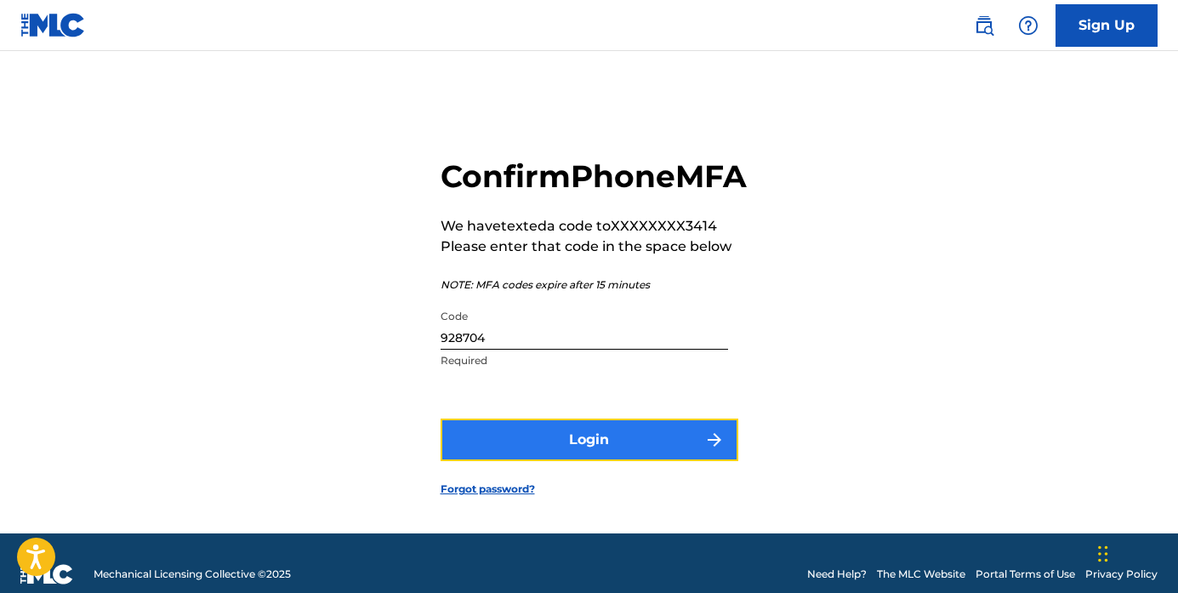
click at [634, 461] on button "Login" at bounding box center [590, 440] width 298 height 43
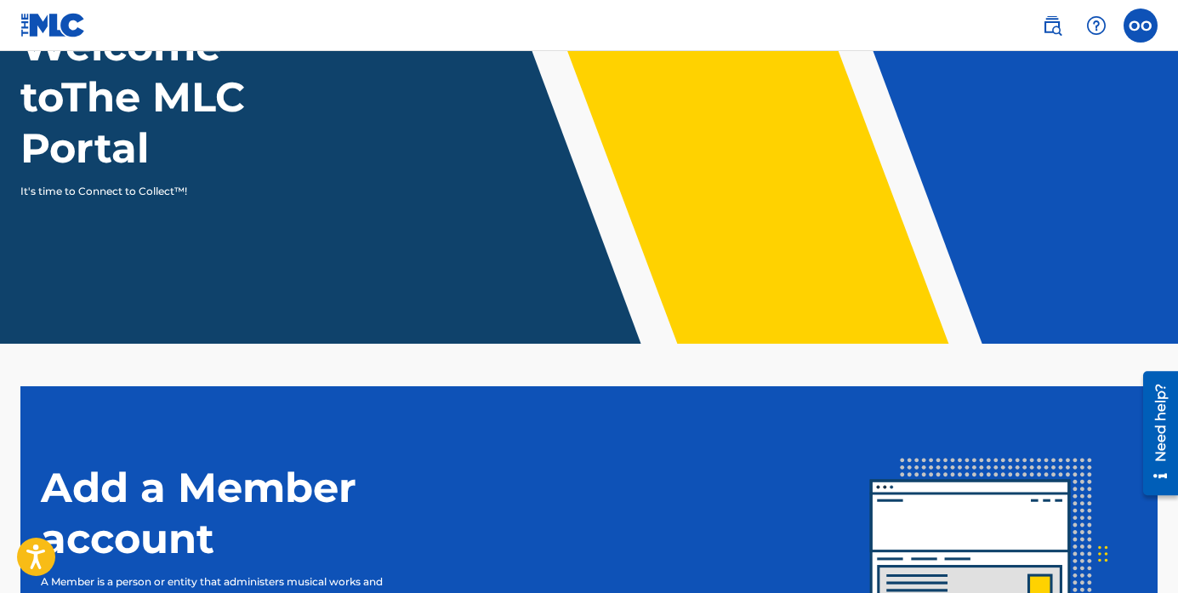
scroll to position [382, 0]
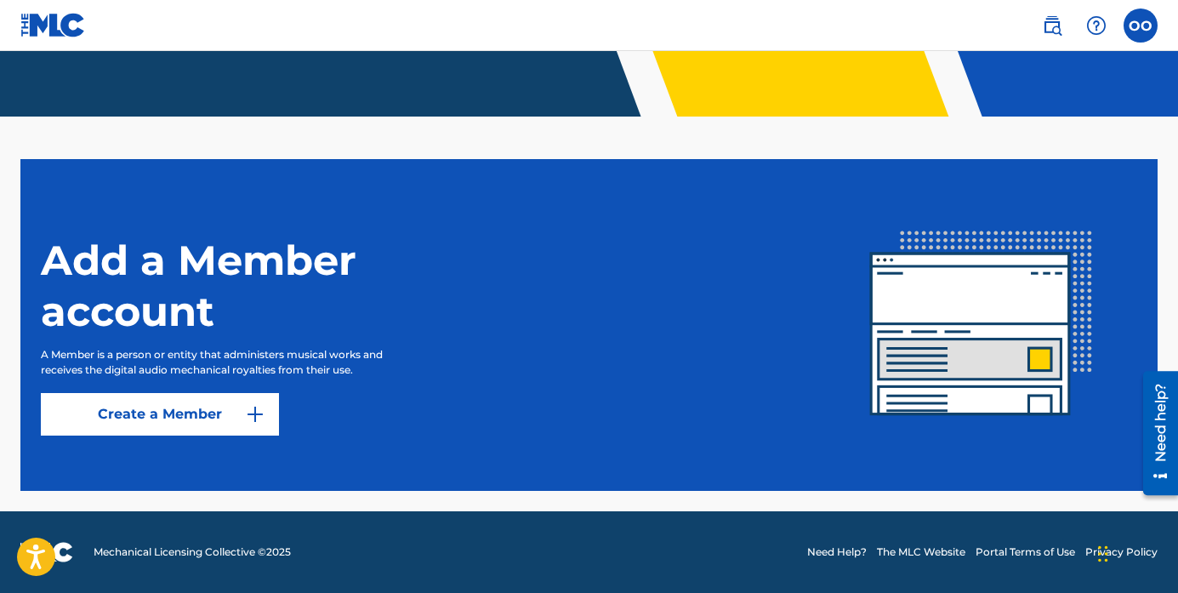
click at [214, 390] on div "Add a Member account A Member is a person or entity that administers musical wo…" at bounding box center [433, 324] width 785 height 221
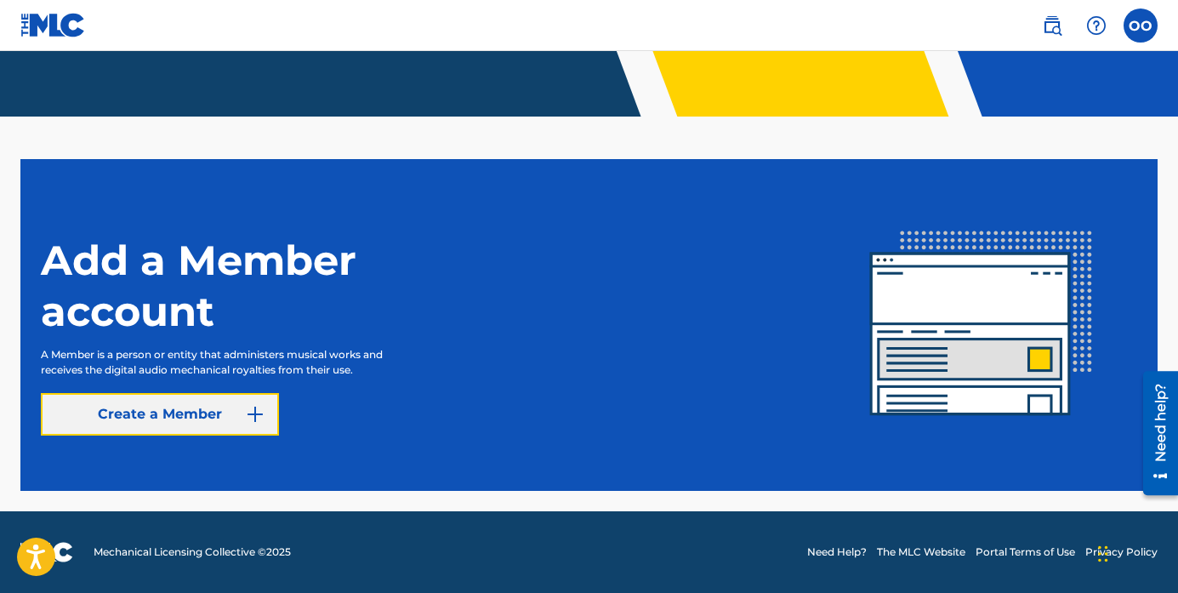
click at [231, 412] on link "Create a Member" at bounding box center [160, 414] width 238 height 43
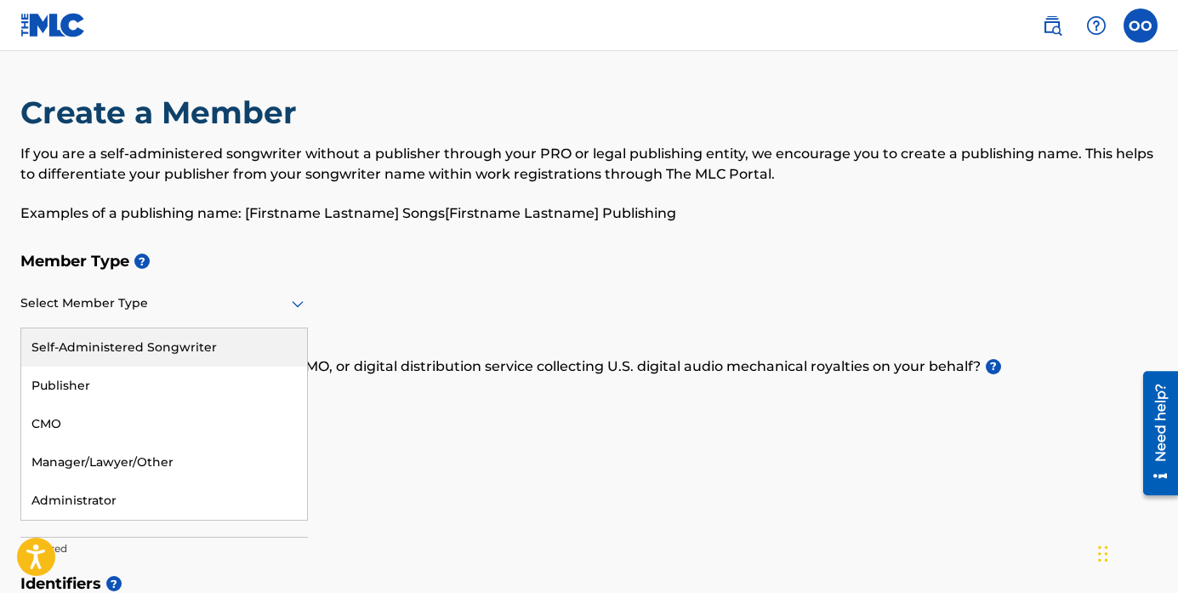
click at [199, 305] on div at bounding box center [164, 303] width 288 height 21
click at [190, 348] on div "Self-Administered Songwriter" at bounding box center [164, 347] width 286 height 38
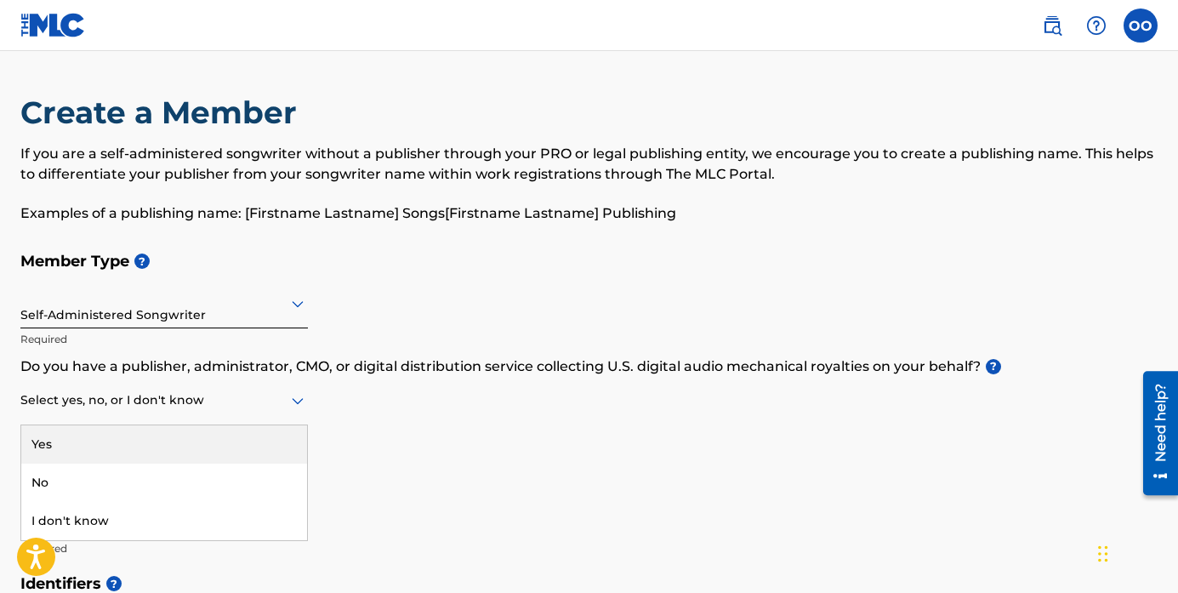
click at [154, 401] on div at bounding box center [164, 400] width 288 height 21
click at [151, 436] on div "Yes" at bounding box center [164, 444] width 286 height 38
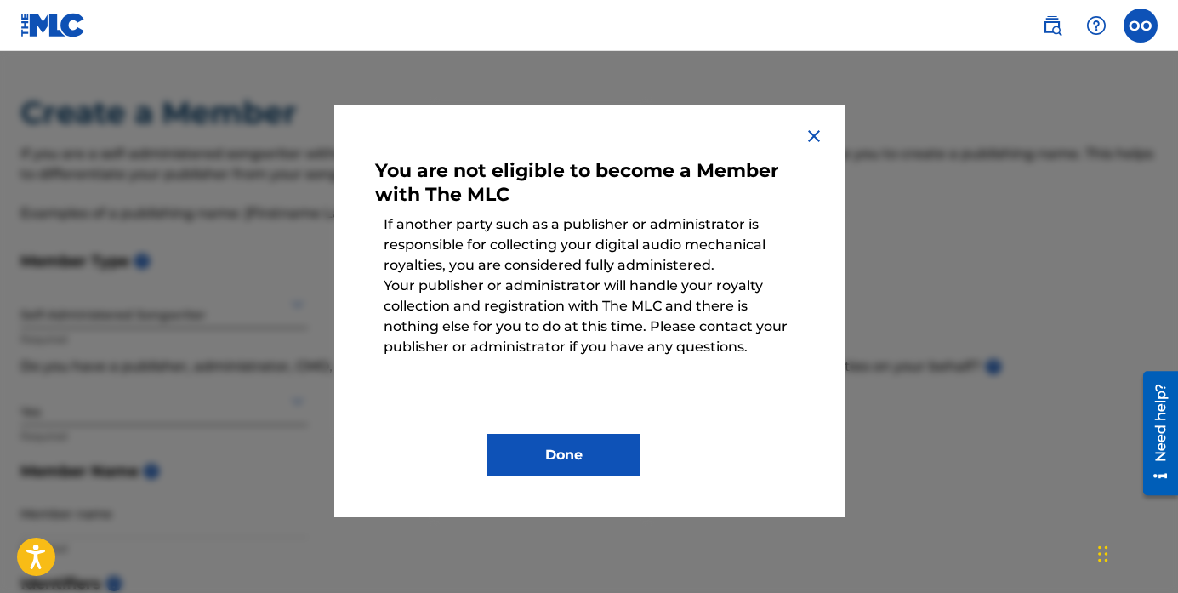
click at [817, 134] on img at bounding box center [814, 136] width 20 height 20
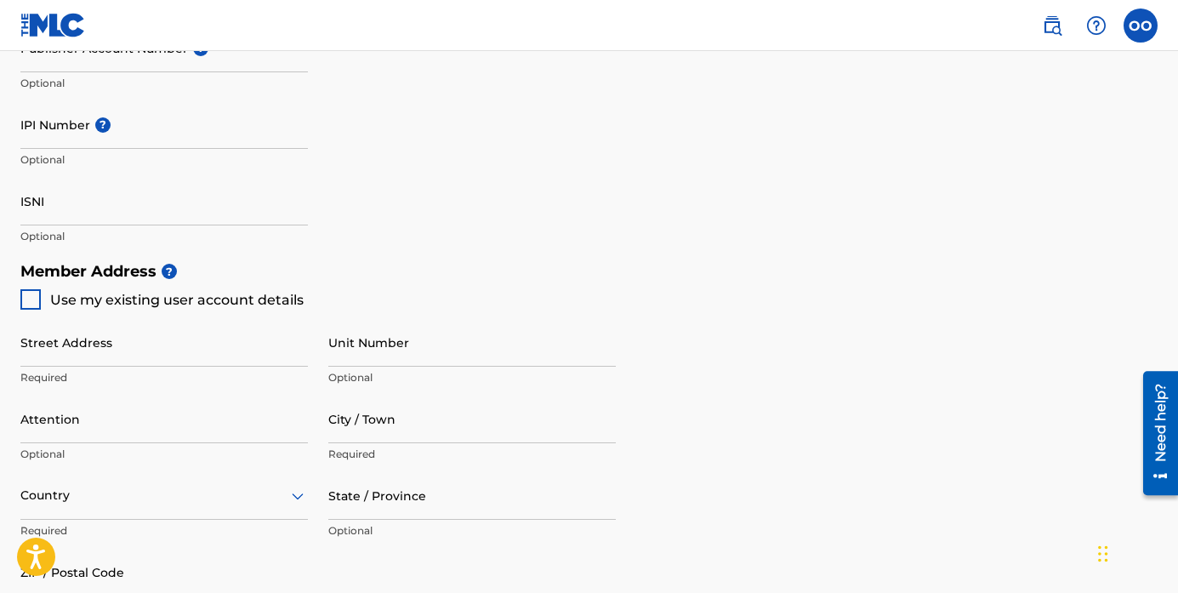
scroll to position [624, 0]
